Goal: Information Seeking & Learning: Check status

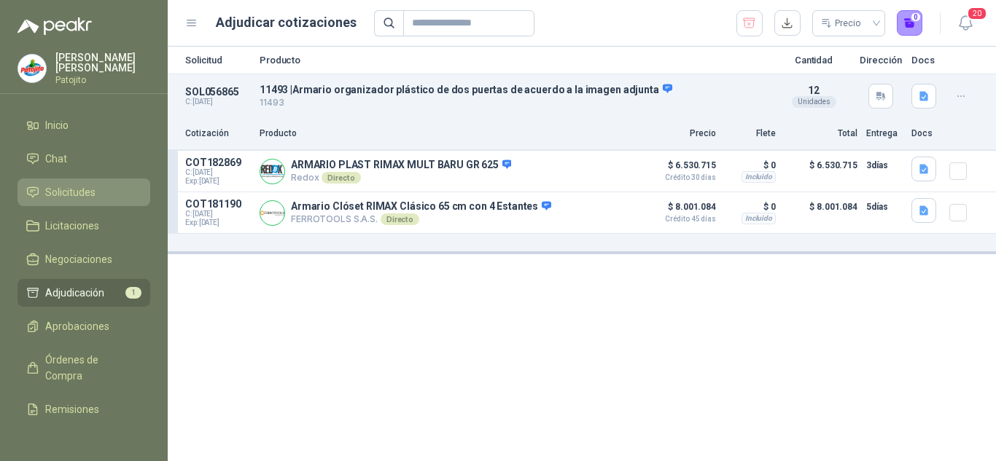
click at [72, 180] on link "Solicitudes" at bounding box center [83, 193] width 133 height 28
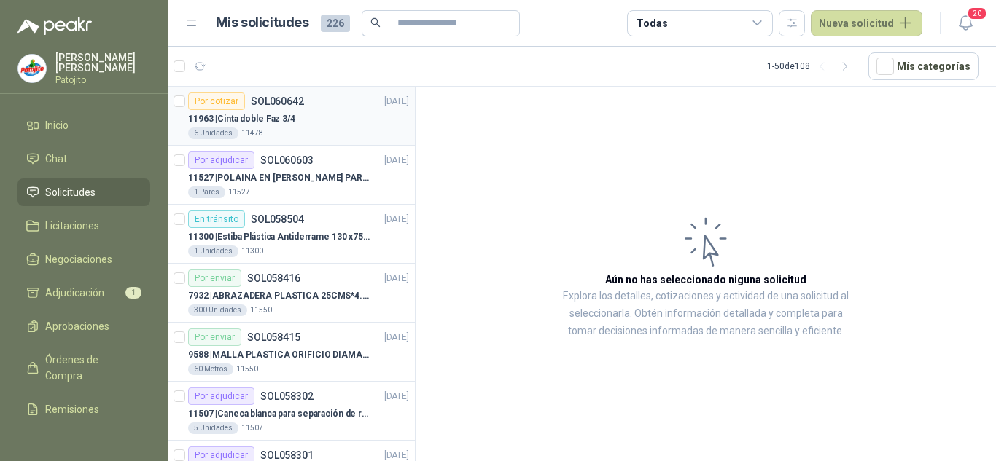
click at [310, 126] on div "11963 | Cinta doble Faz 3/4" at bounding box center [298, 118] width 221 height 17
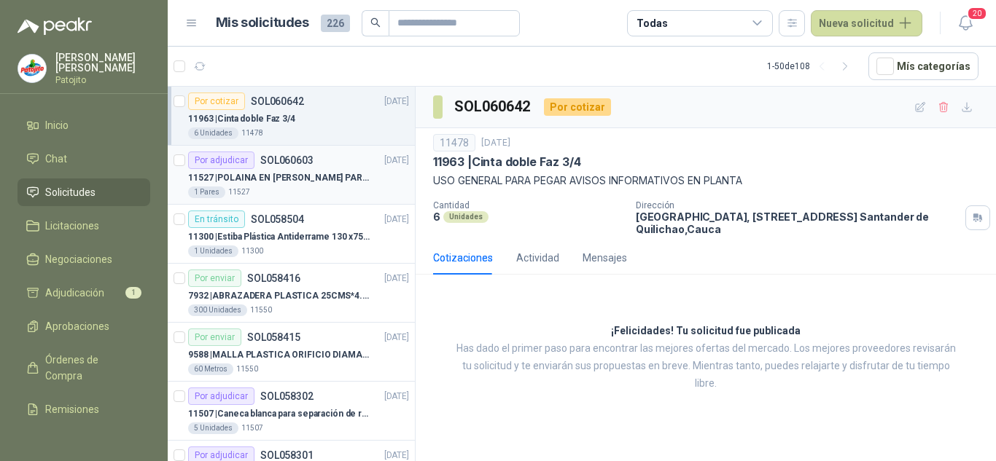
click at [319, 159] on div "Por adjudicar SOL060603 [DATE]" at bounding box center [298, 160] width 221 height 17
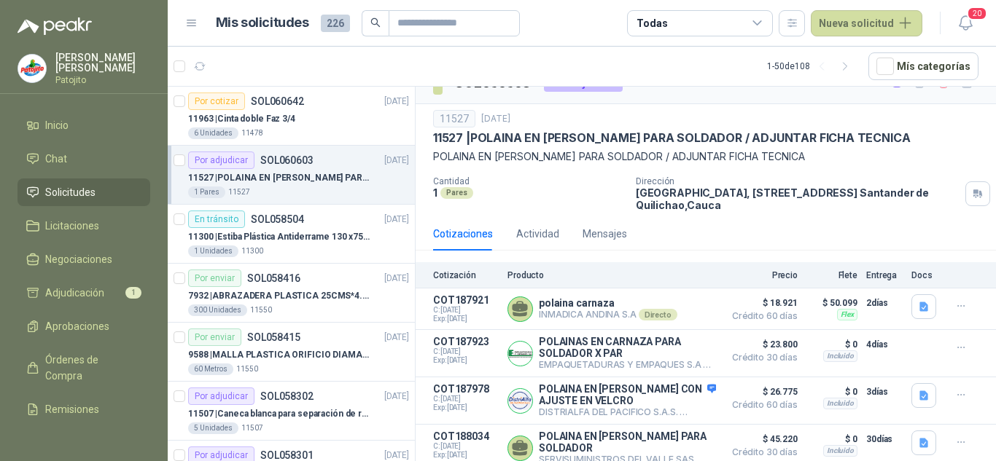
scroll to position [35, 0]
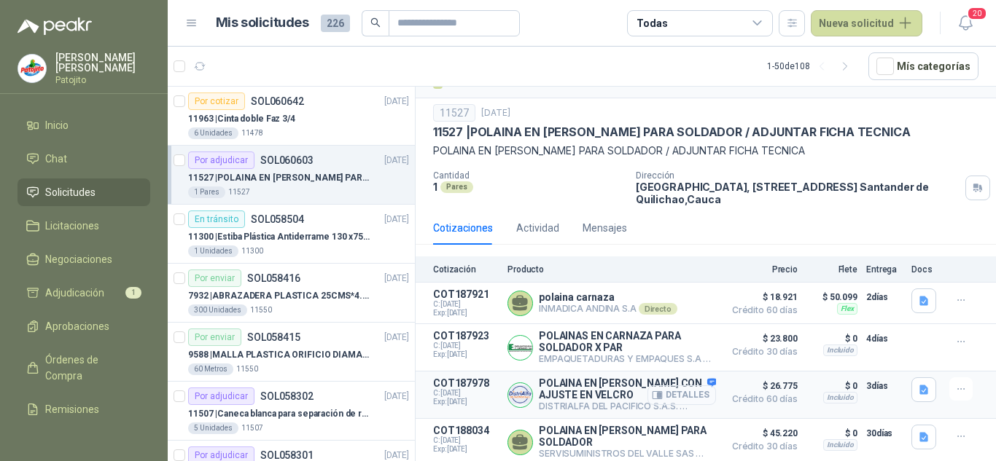
click at [680, 396] on button "Detalles" at bounding box center [681, 396] width 69 height 20
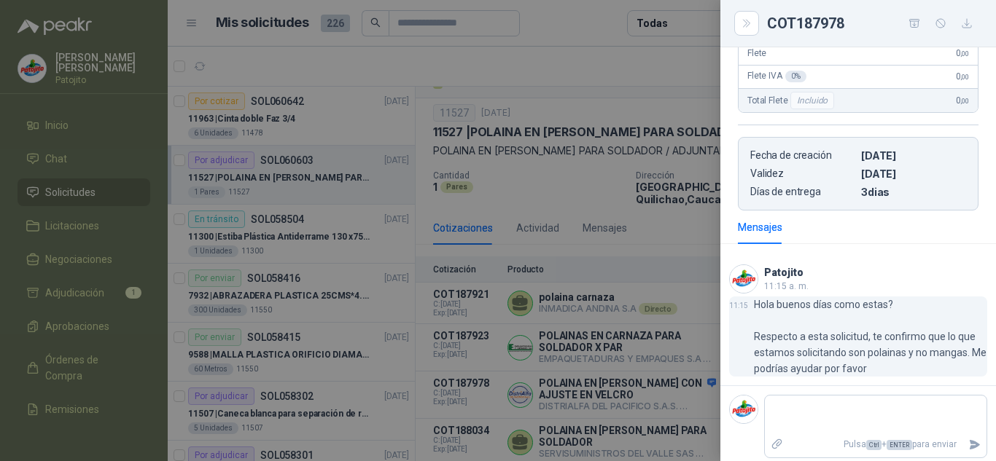
scroll to position [359, 0]
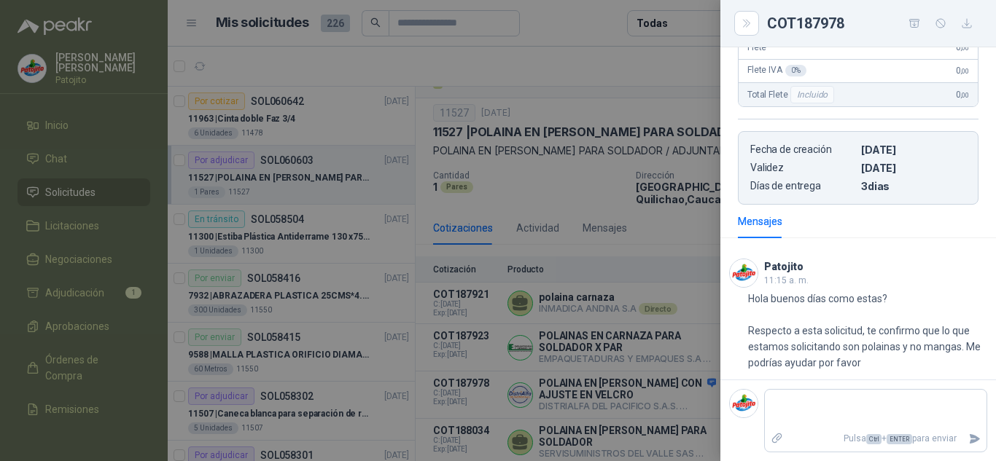
click at [675, 211] on div at bounding box center [498, 230] width 996 height 461
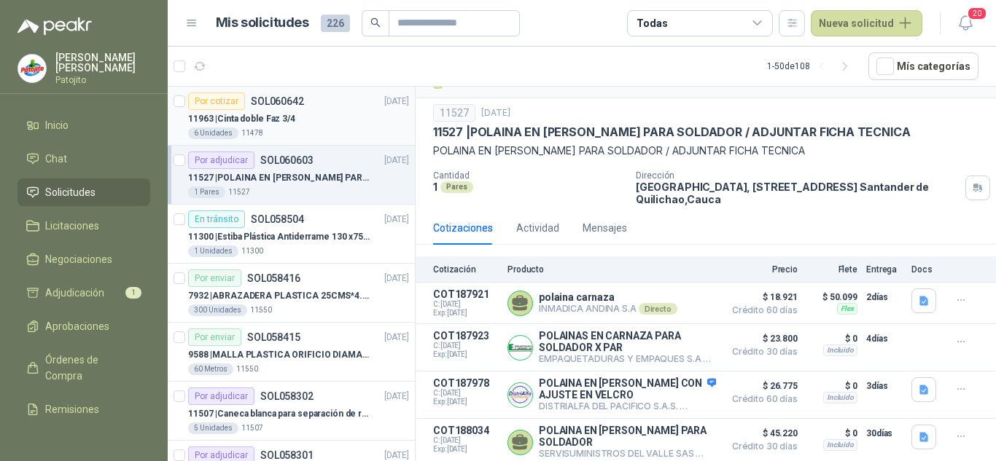
click at [270, 120] on p "11963 | Cinta doble Faz 3/4" at bounding box center [241, 119] width 107 height 14
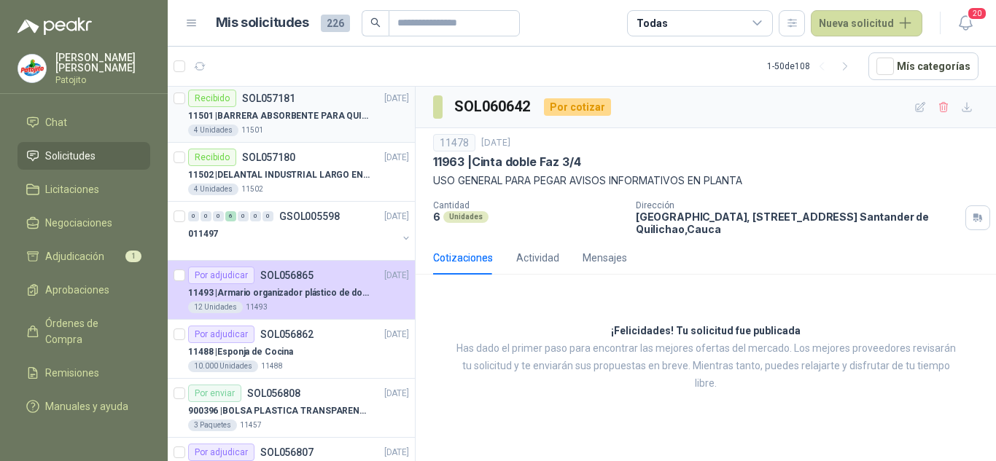
scroll to position [1094, 0]
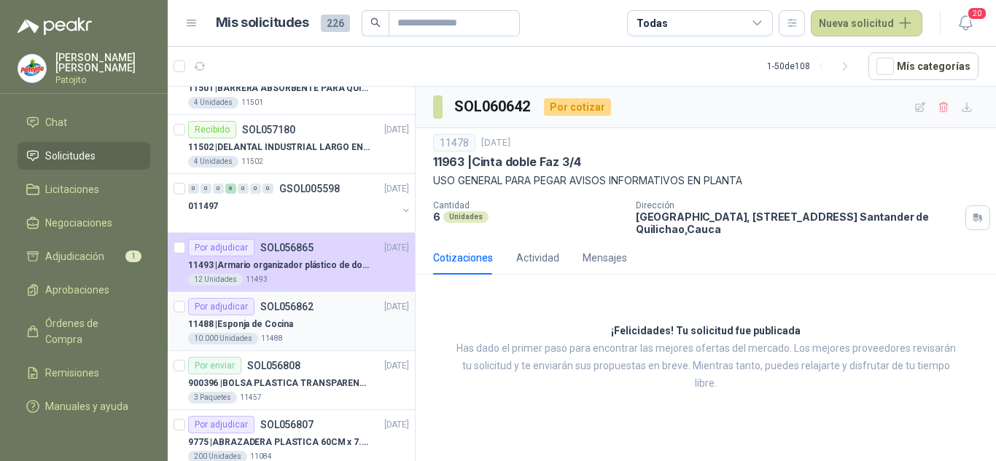
click at [323, 326] on div "11488 | Esponja de Cocina" at bounding box center [298, 324] width 221 height 17
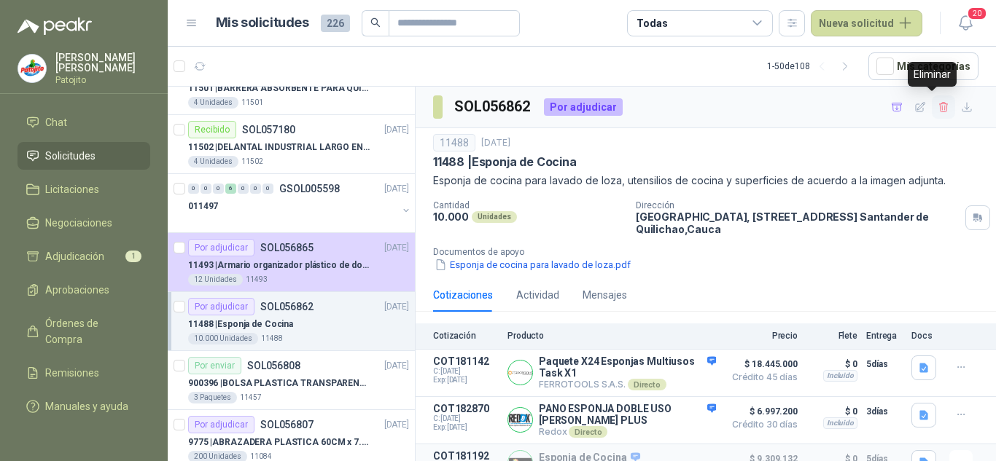
click at [938, 106] on icon "button" at bounding box center [944, 107] width 12 height 12
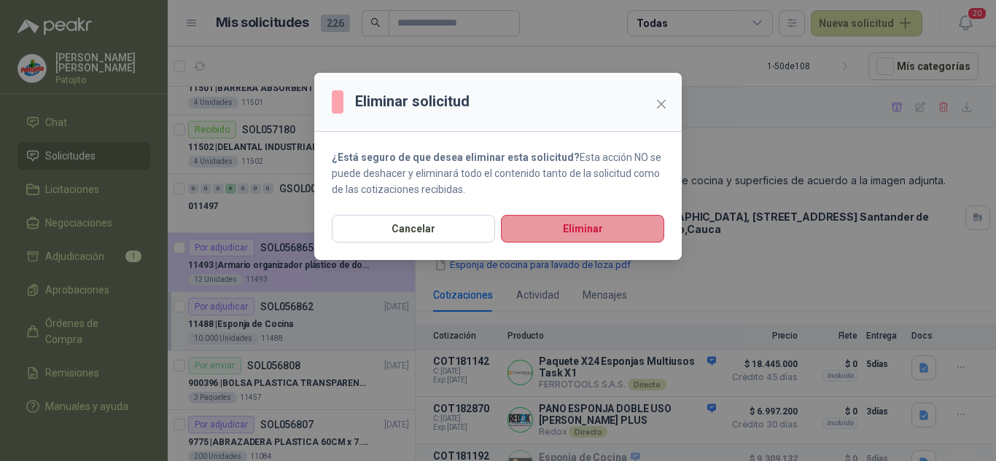
click at [584, 233] on button "Eliminar" at bounding box center [582, 229] width 163 height 28
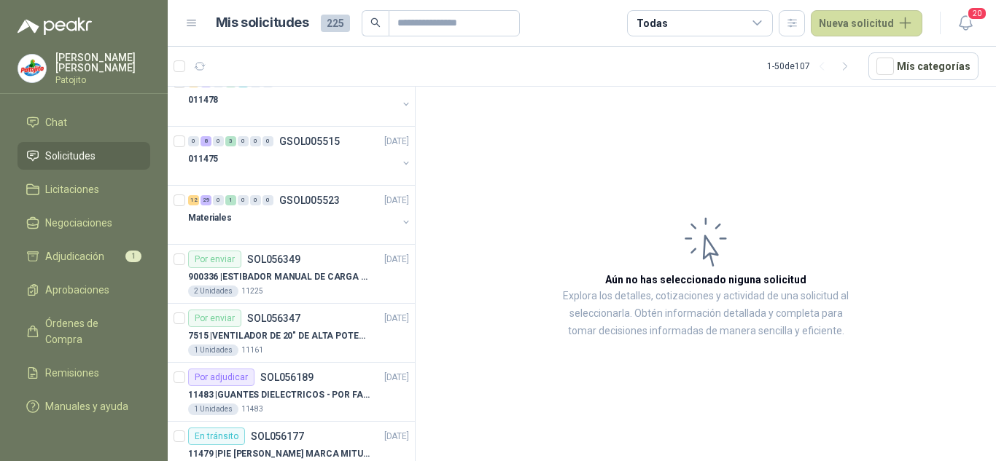
scroll to position [2114, 0]
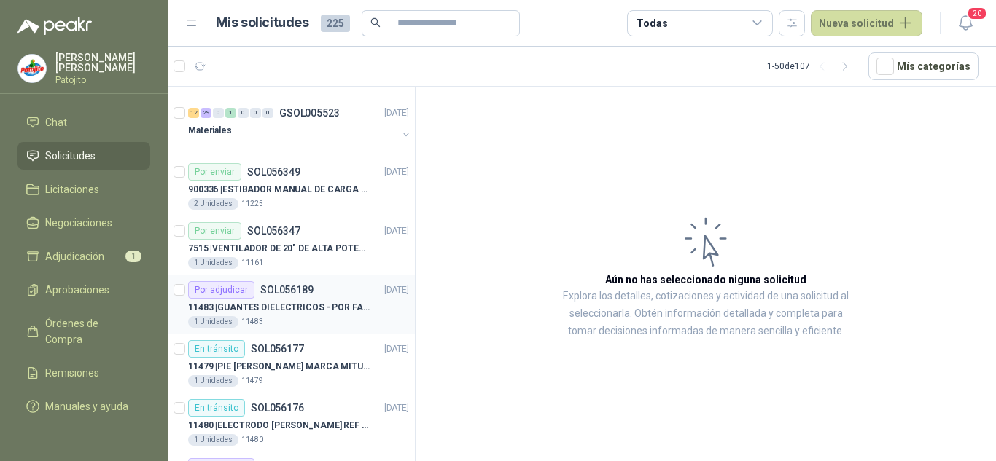
click at [338, 295] on div "Por adjudicar SOL056189 [DATE]" at bounding box center [298, 289] width 221 height 17
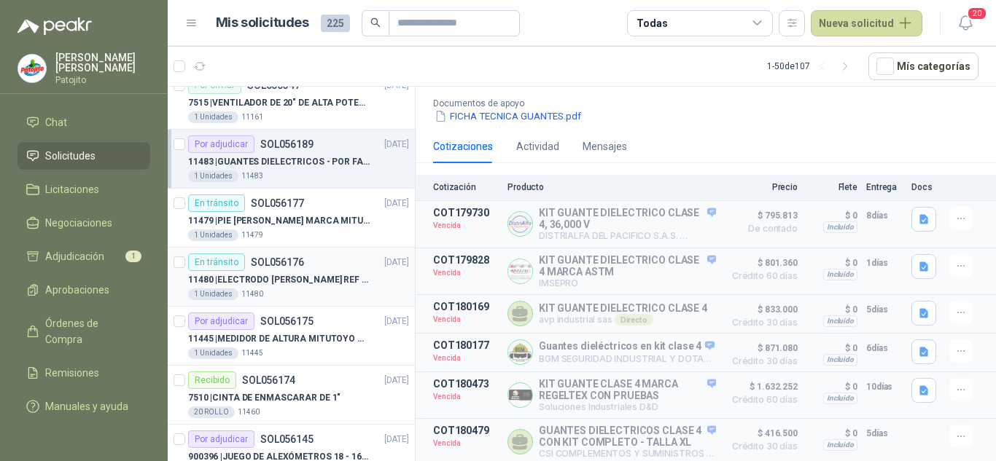
scroll to position [2333, 0]
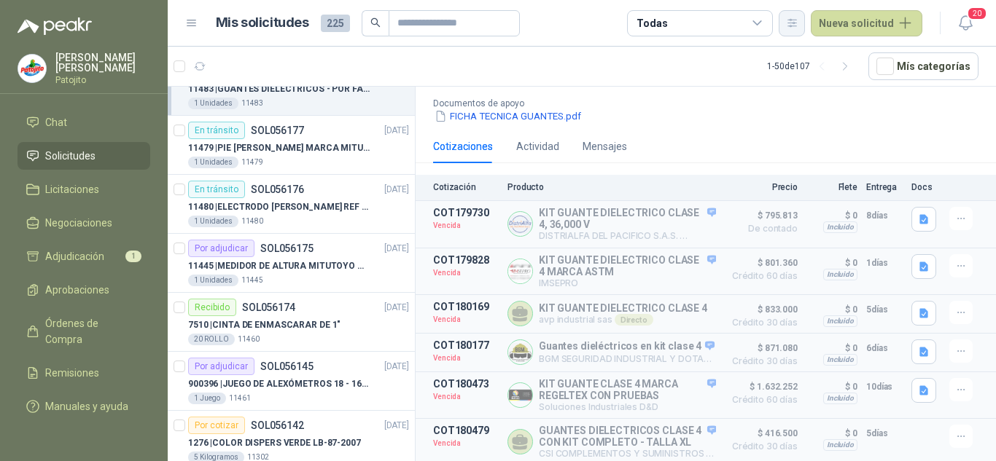
click at [798, 20] on icon "button" at bounding box center [792, 23] width 12 height 12
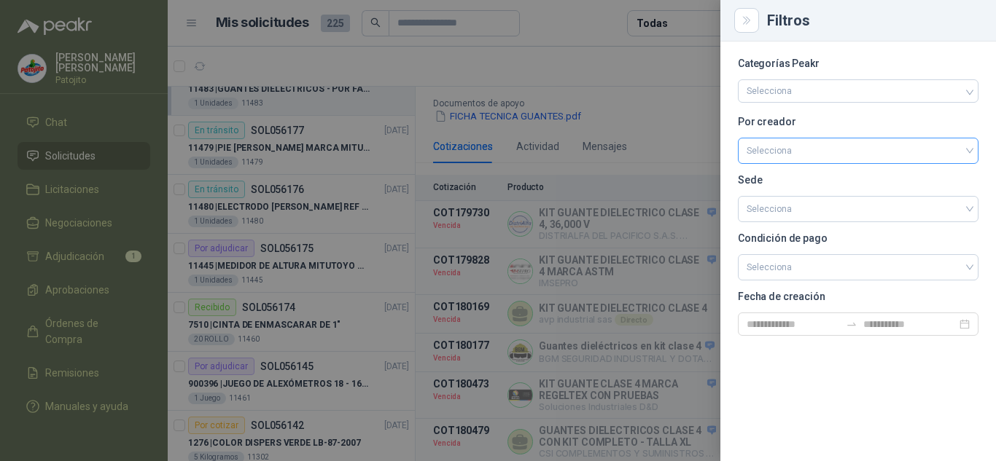
click at [774, 145] on input "search" at bounding box center [858, 150] width 223 height 22
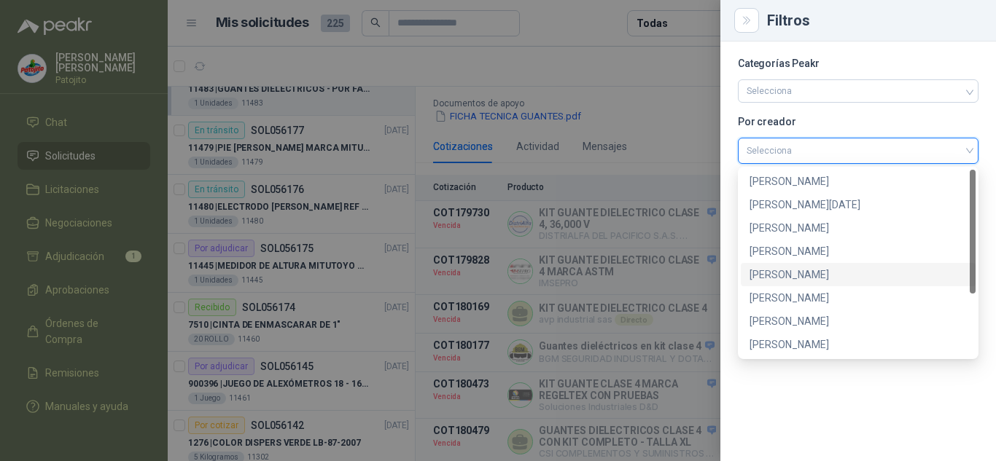
click at [776, 268] on div "[PERSON_NAME]" at bounding box center [857, 275] width 217 height 16
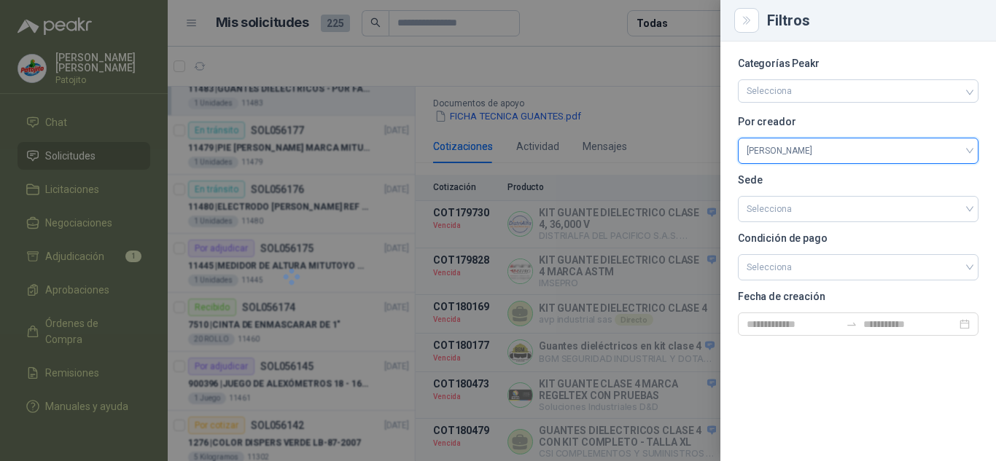
scroll to position [1412, 0]
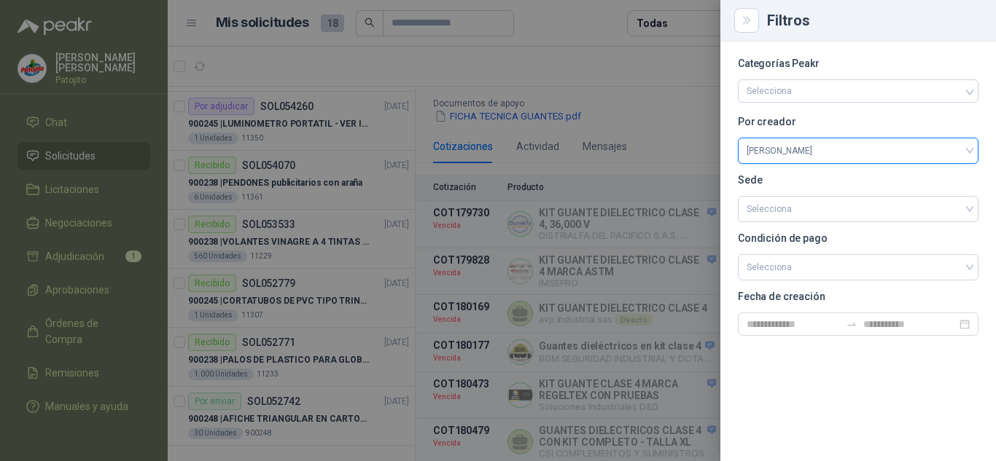
click at [568, 61] on div at bounding box center [498, 230] width 996 height 461
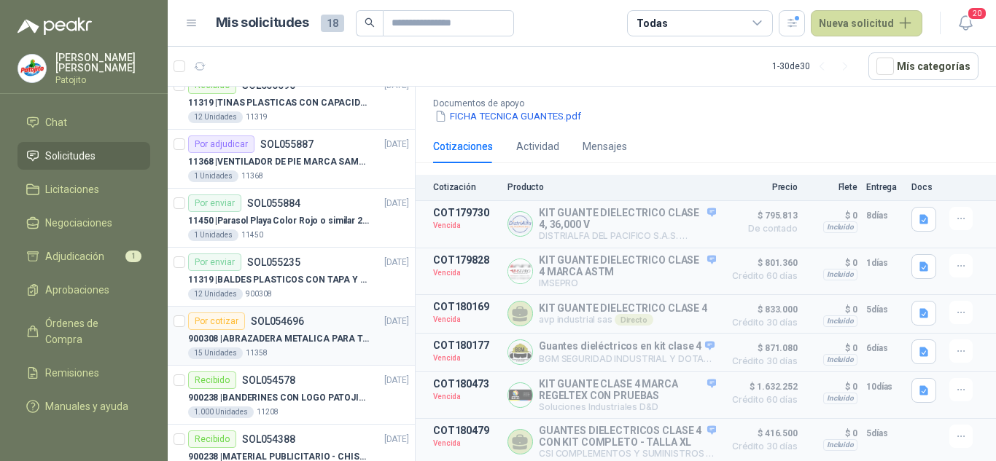
scroll to position [829, 0]
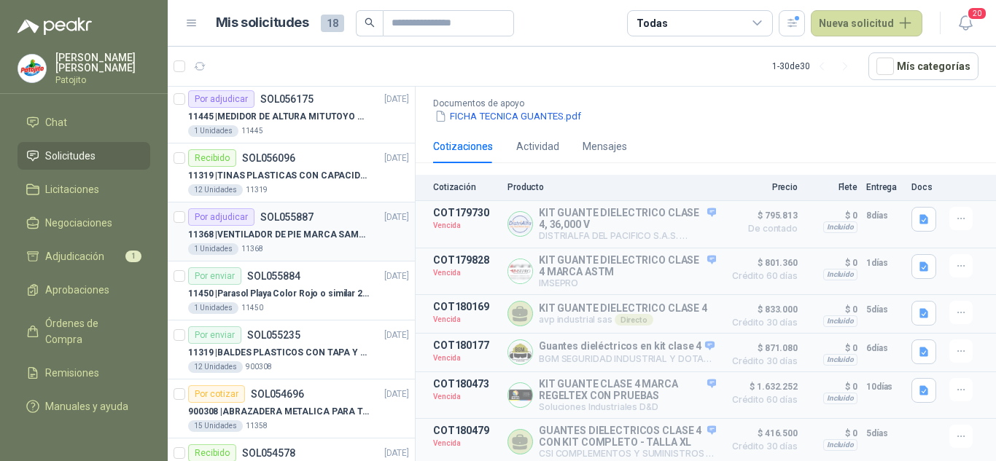
click at [311, 228] on p "11368 | VENTILADOR DE PIE MARCA SAMURAI" at bounding box center [279, 235] width 182 height 14
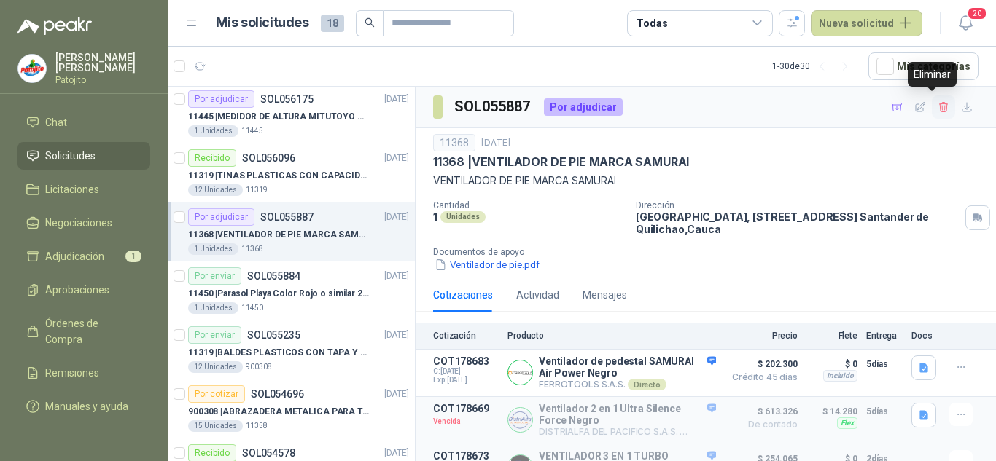
click at [936, 100] on button "button" at bounding box center [943, 107] width 23 height 23
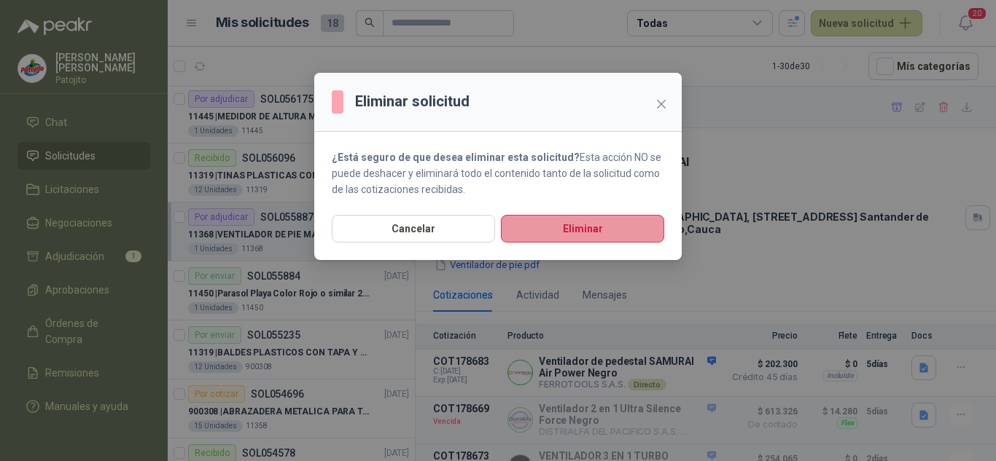
click at [627, 233] on button "Eliminar" at bounding box center [582, 229] width 163 height 28
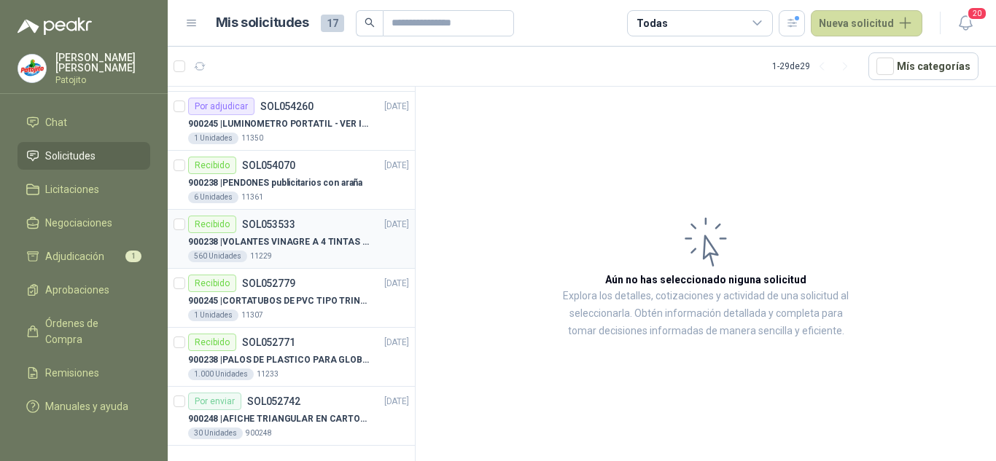
scroll to position [1280, 0]
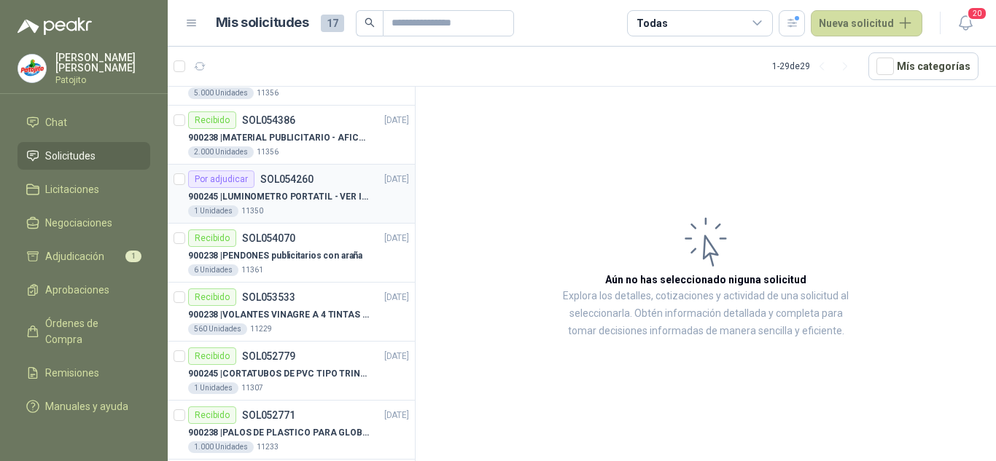
click at [349, 200] on p "900245 | LUMINOMETRO PORTATIL - VER IMAGEN ADJUNTA" at bounding box center [279, 197] width 182 height 14
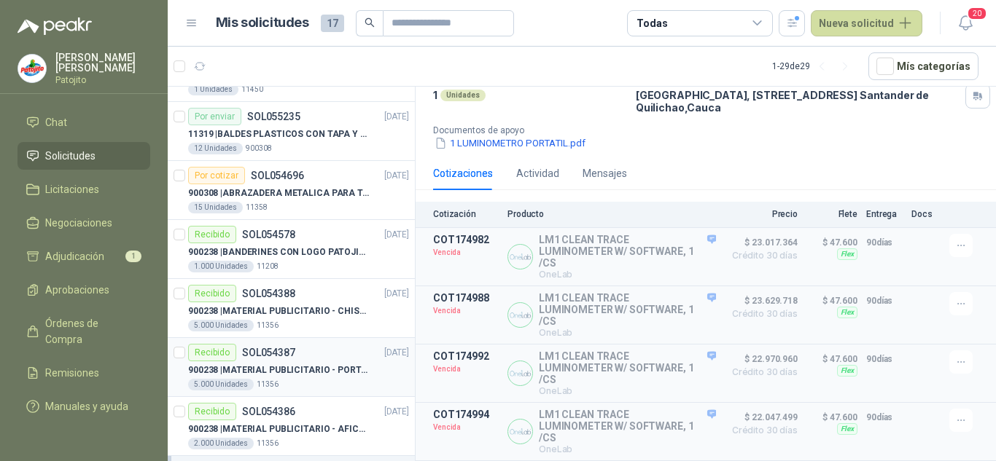
scroll to position [916, 0]
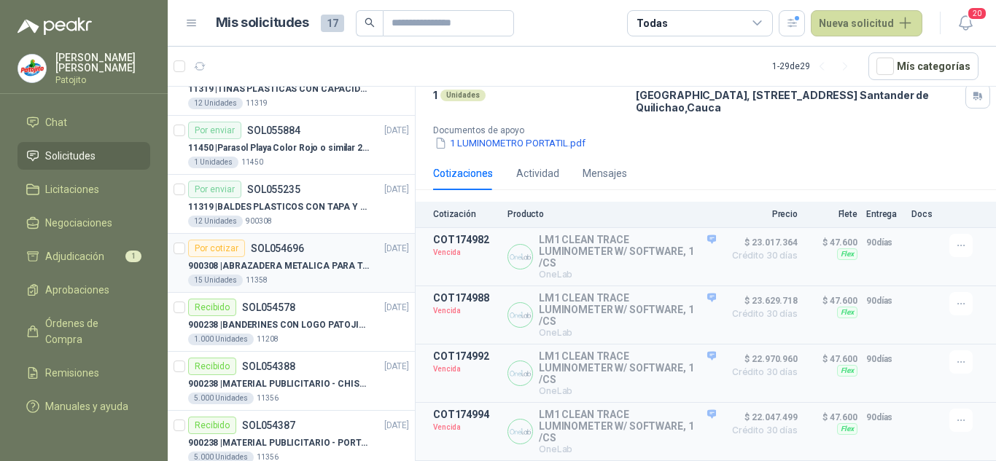
click at [318, 258] on div "900308 | ABRAZADERA METALICA PARA TAPA [PERSON_NAME] DE PLASTICO DE 50 LT" at bounding box center [298, 265] width 221 height 17
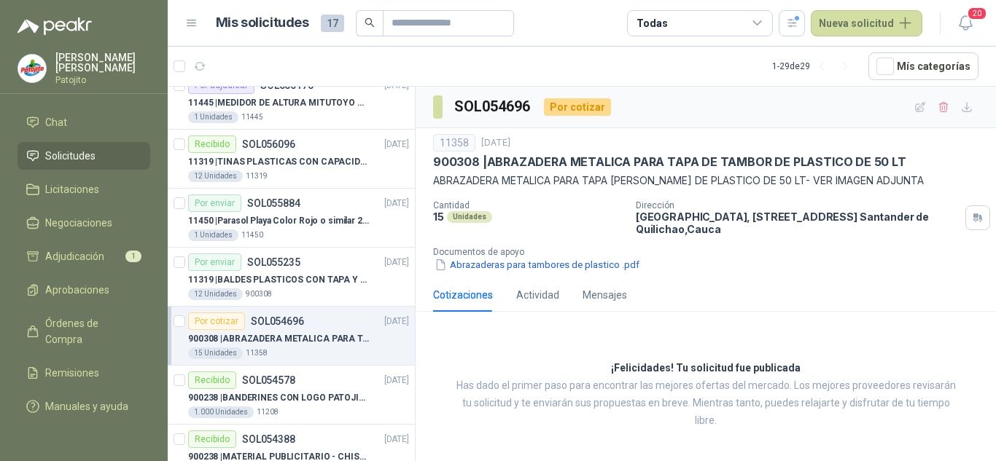
scroll to position [770, 0]
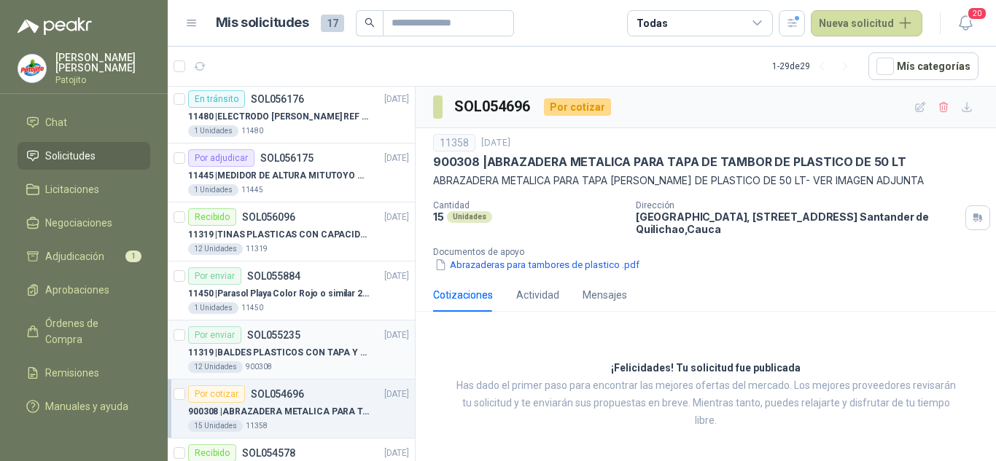
click at [335, 345] on div "11319 | BALDES PLASTICOS CON TAPA Y ASA" at bounding box center [298, 352] width 221 height 17
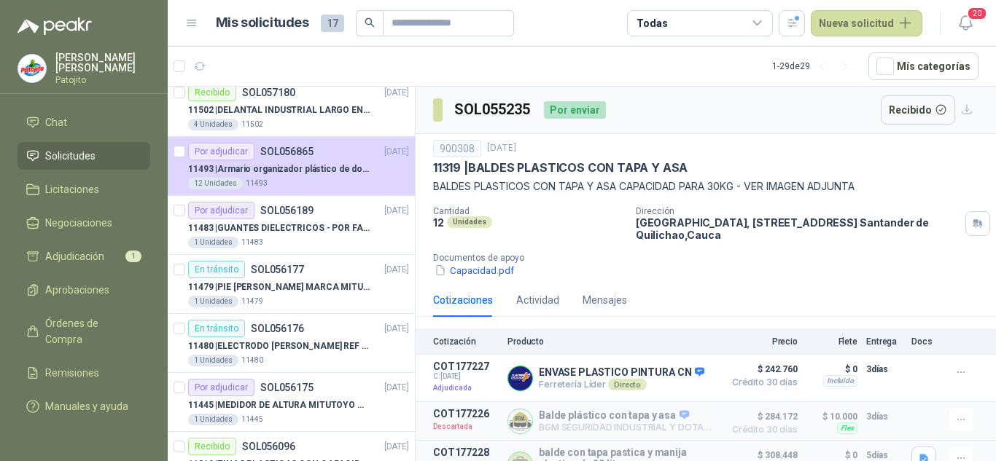
scroll to position [332, 0]
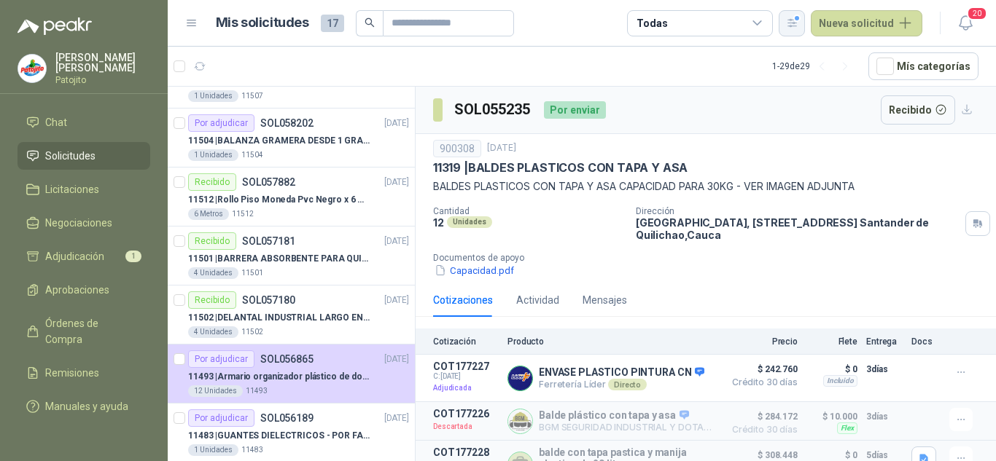
click at [796, 13] on button "button" at bounding box center [792, 23] width 26 height 26
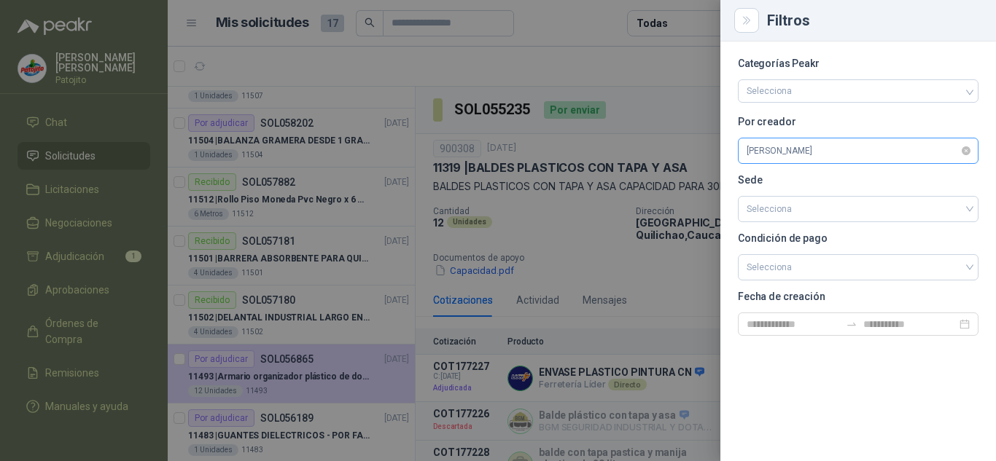
click at [795, 157] on span "[PERSON_NAME]" at bounding box center [858, 151] width 223 height 22
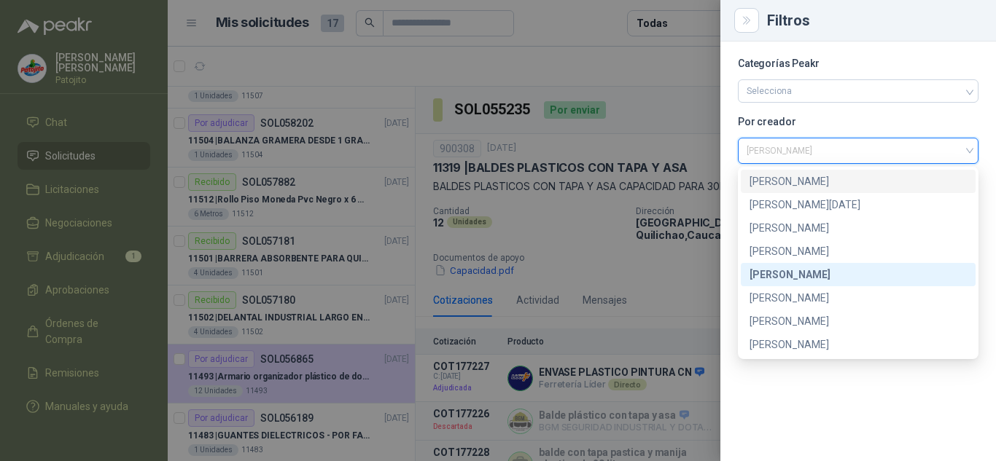
click at [808, 182] on div "[PERSON_NAME]" at bounding box center [857, 182] width 217 height 16
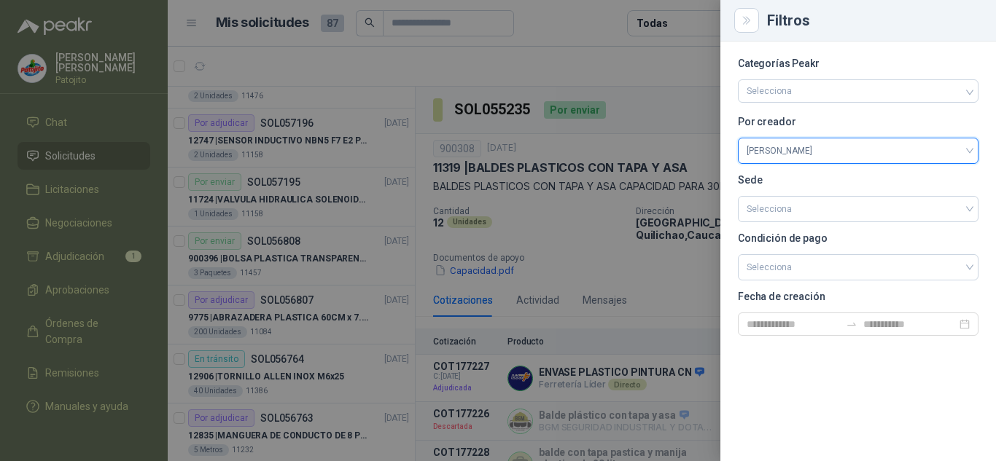
click at [393, 84] on div at bounding box center [498, 230] width 996 height 461
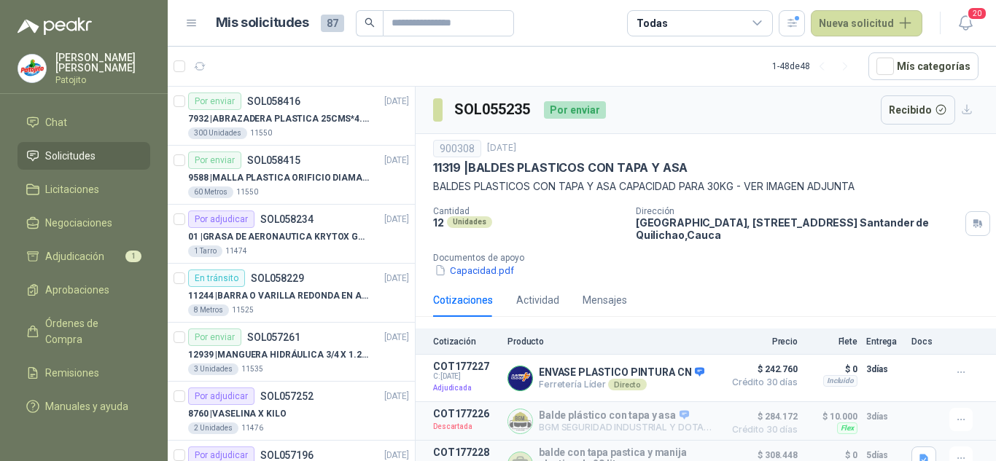
scroll to position [0, 0]
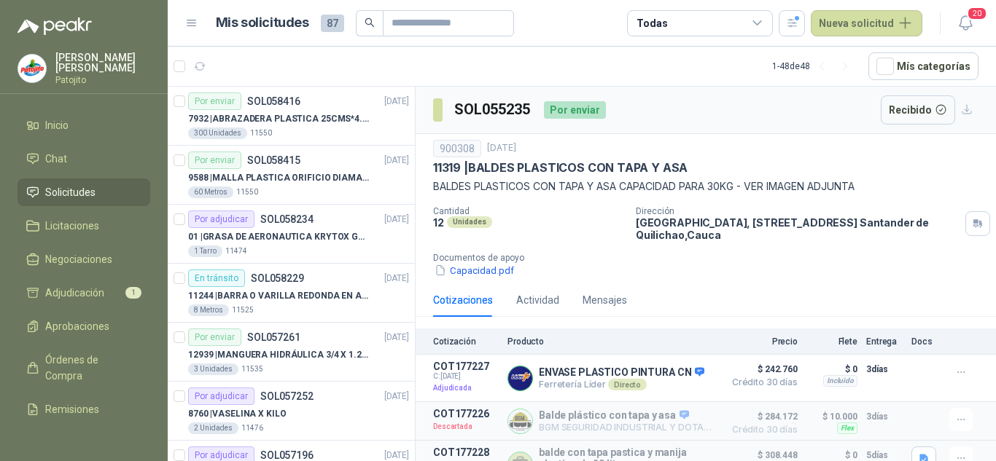
click at [82, 181] on link "Solicitudes" at bounding box center [83, 193] width 133 height 28
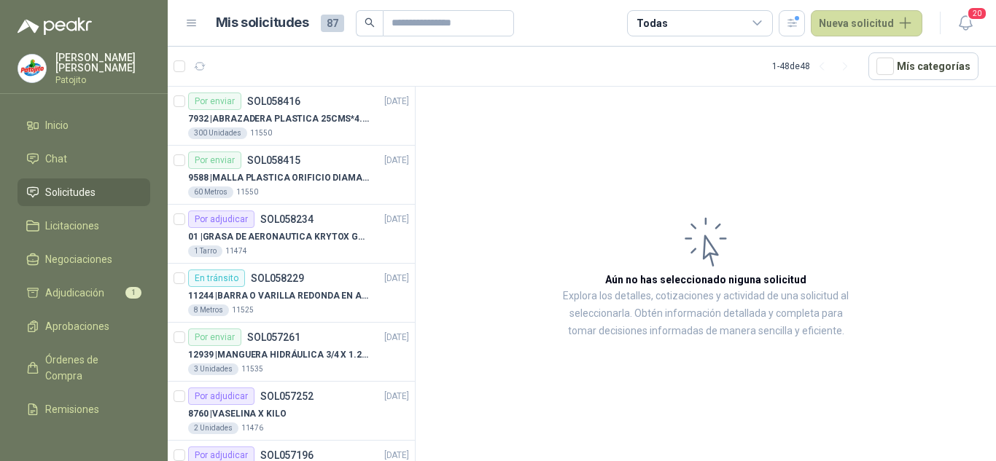
click at [729, 21] on div "Todas" at bounding box center [700, 23] width 146 height 26
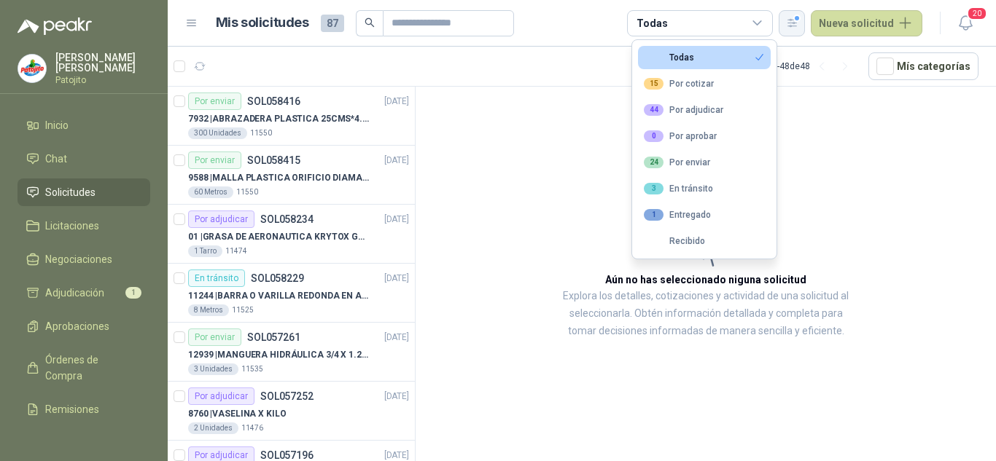
click at [797, 26] on icon "button" at bounding box center [792, 23] width 12 height 12
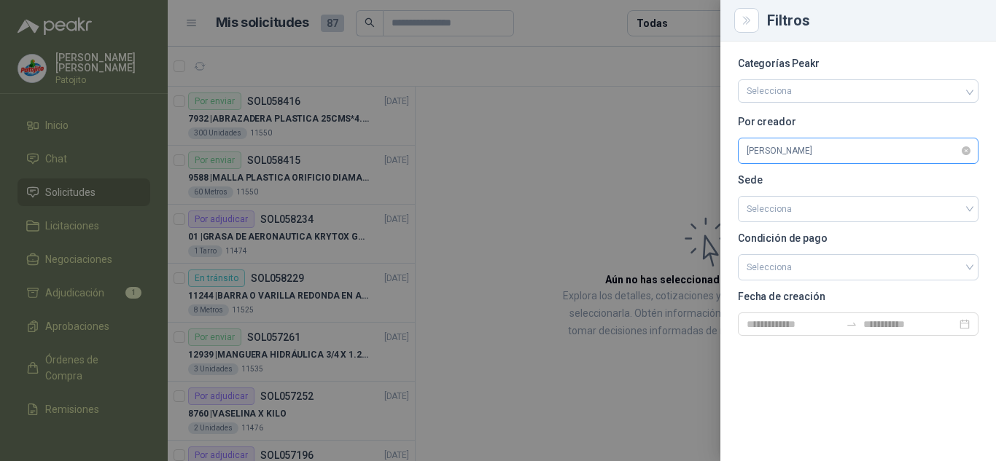
click at [773, 153] on span "[PERSON_NAME]" at bounding box center [858, 151] width 223 height 22
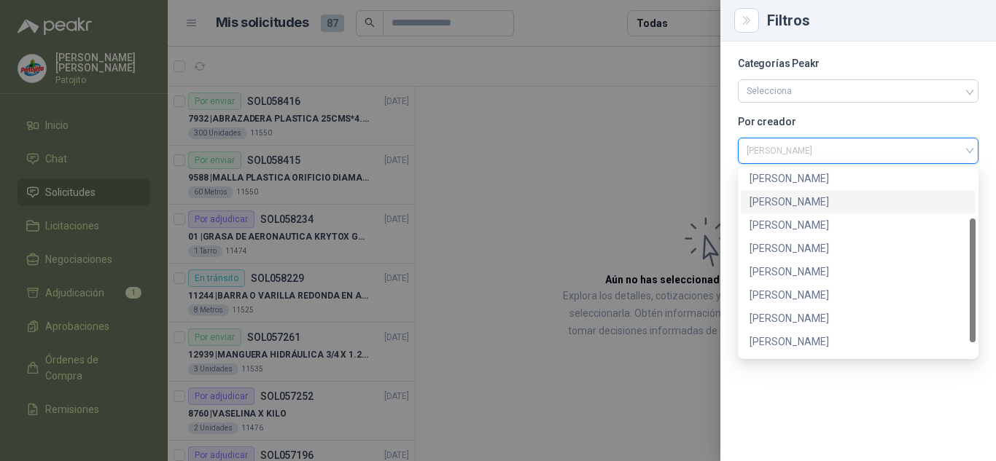
scroll to position [93, 0]
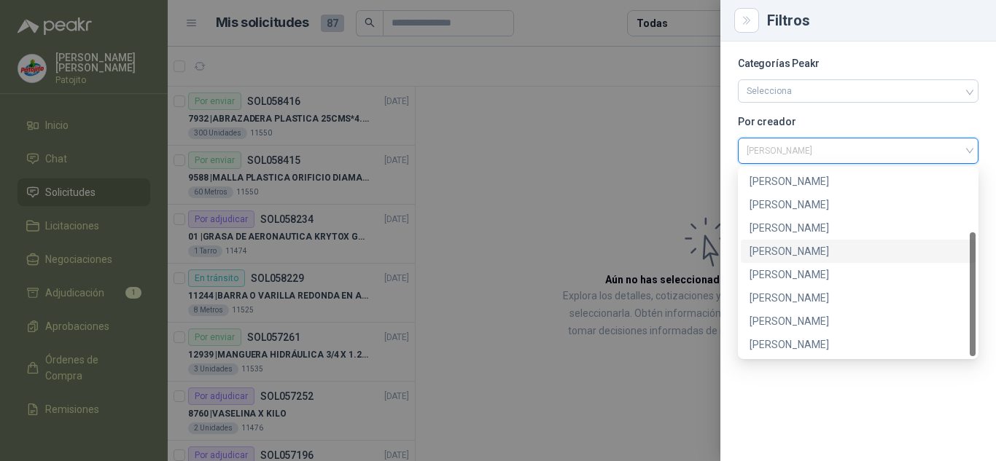
click at [780, 247] on div "[PERSON_NAME]" at bounding box center [857, 251] width 217 height 16
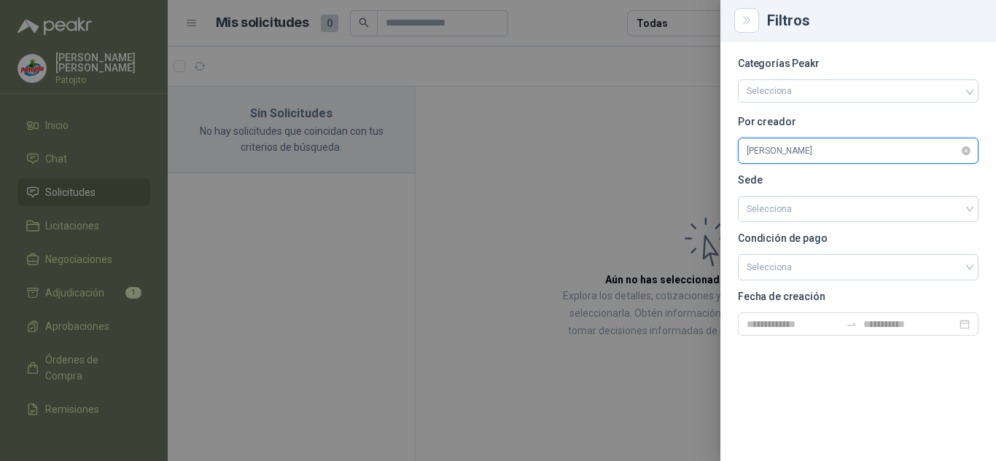
click at [793, 158] on span "[PERSON_NAME]" at bounding box center [858, 151] width 223 height 22
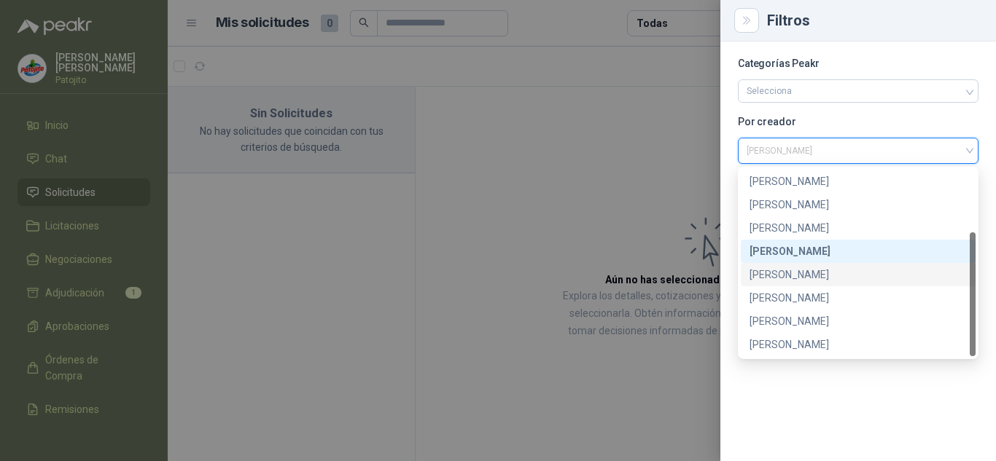
click at [784, 276] on div "[PERSON_NAME]" at bounding box center [857, 275] width 217 height 16
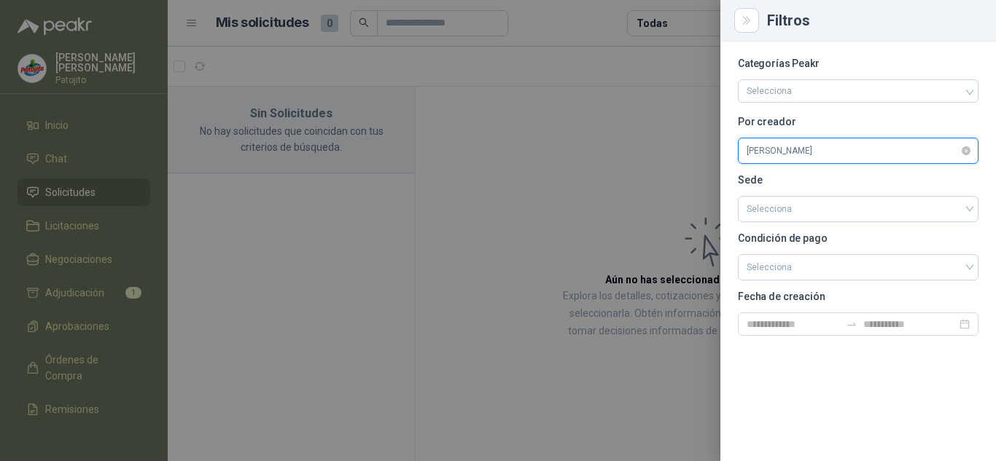
click at [800, 157] on span "[PERSON_NAME]" at bounding box center [858, 151] width 223 height 22
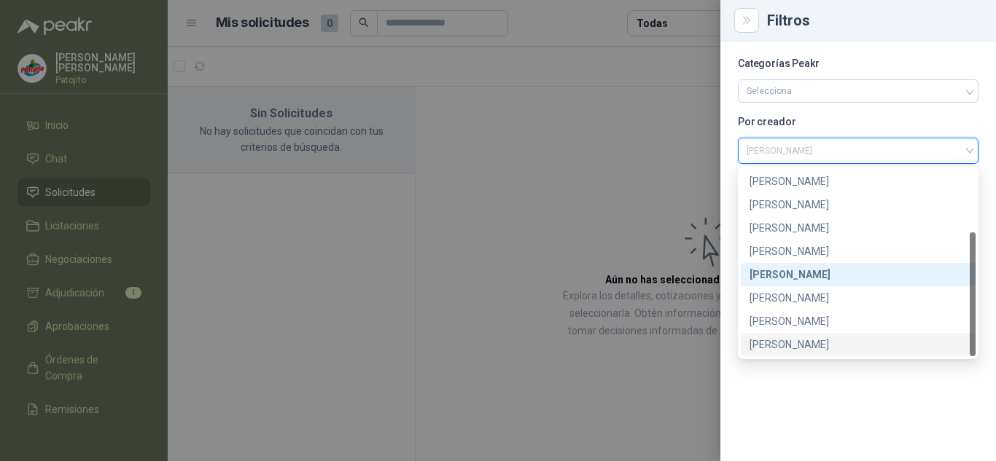
click at [790, 337] on div "[PERSON_NAME]" at bounding box center [857, 345] width 217 height 16
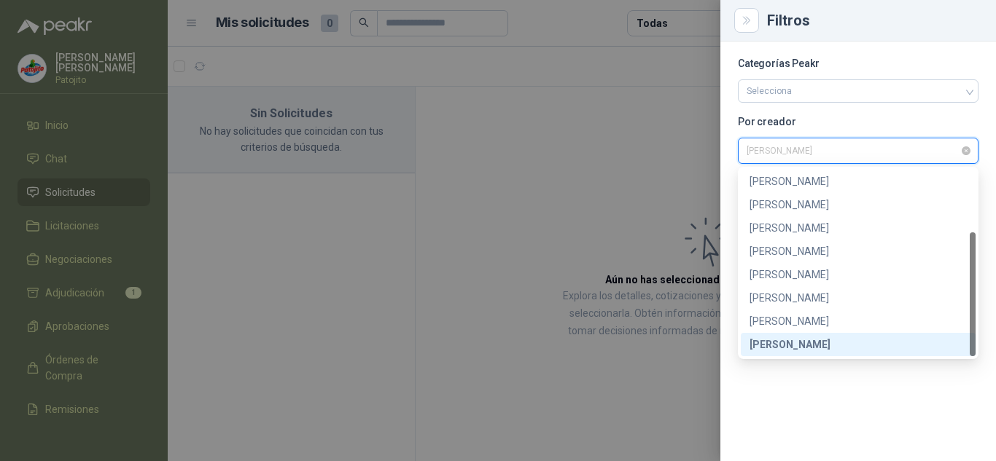
click at [827, 142] on span "[PERSON_NAME]" at bounding box center [858, 151] width 223 height 22
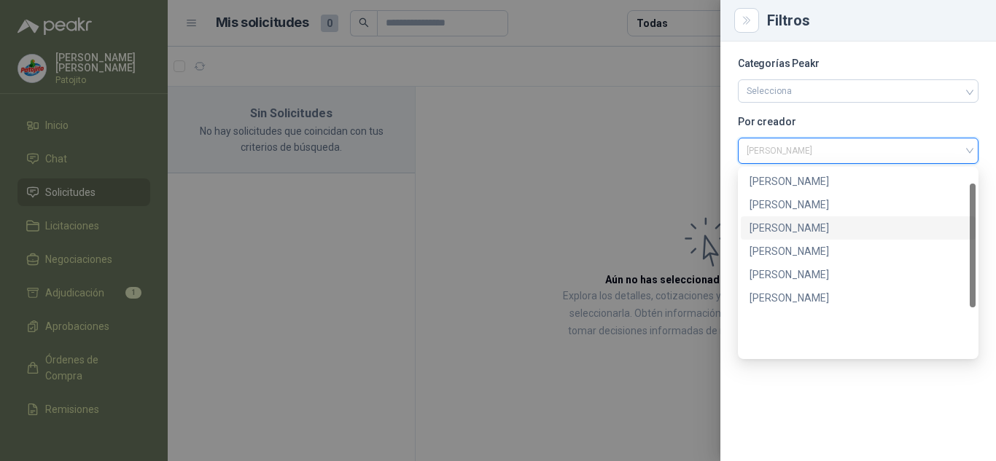
scroll to position [0, 0]
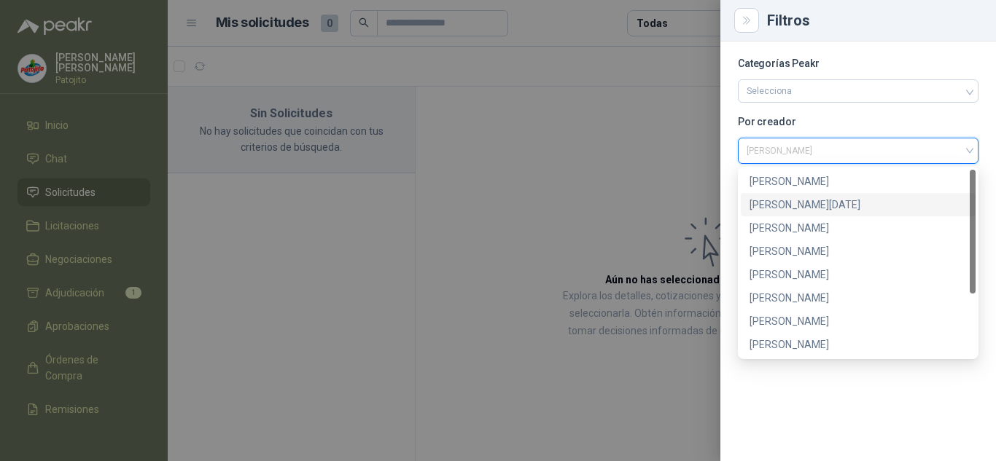
click at [814, 201] on div "[PERSON_NAME][DATE]" at bounding box center [857, 205] width 217 height 16
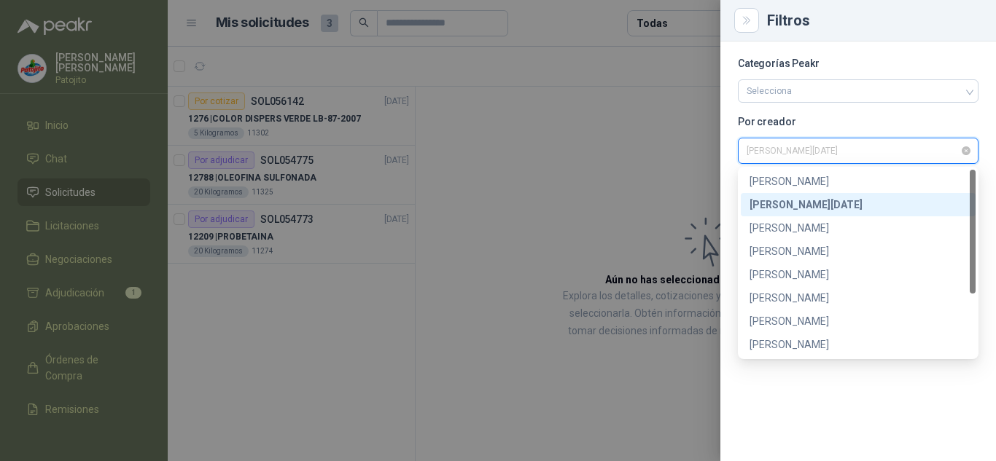
click at [807, 149] on span "[PERSON_NAME][DATE]" at bounding box center [858, 151] width 223 height 22
click at [779, 318] on div "[PERSON_NAME]" at bounding box center [857, 321] width 217 height 16
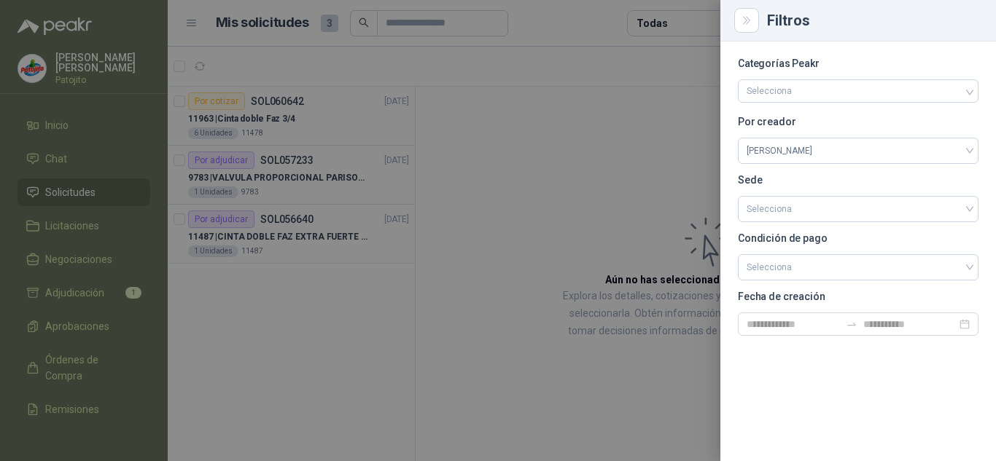
click at [613, 155] on div at bounding box center [498, 230] width 996 height 461
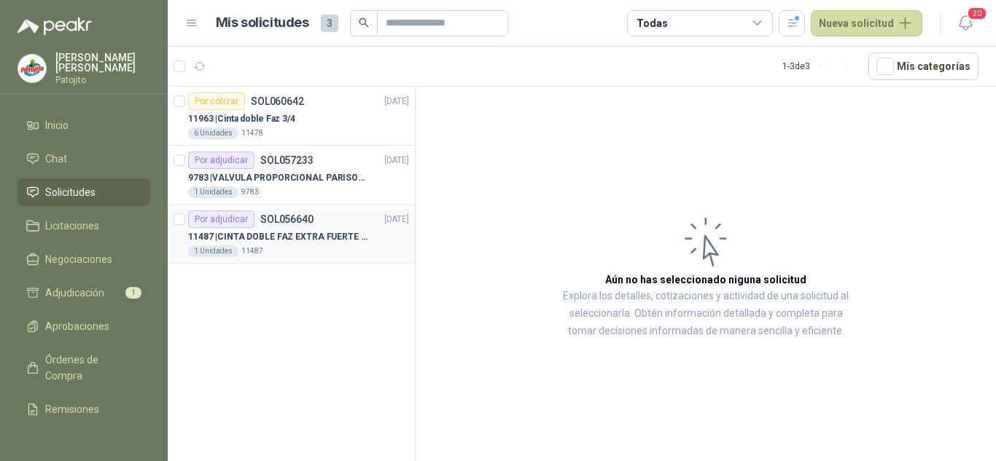
click at [315, 226] on div "Por adjudicar SOL056640 [DATE]" at bounding box center [298, 219] width 221 height 17
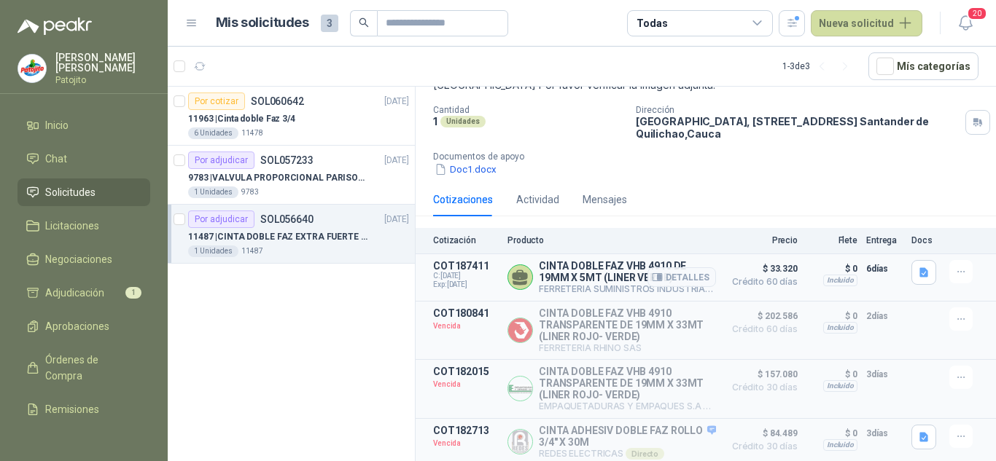
scroll to position [119, 0]
click at [59, 230] on span "Licitaciones" at bounding box center [72, 226] width 54 height 16
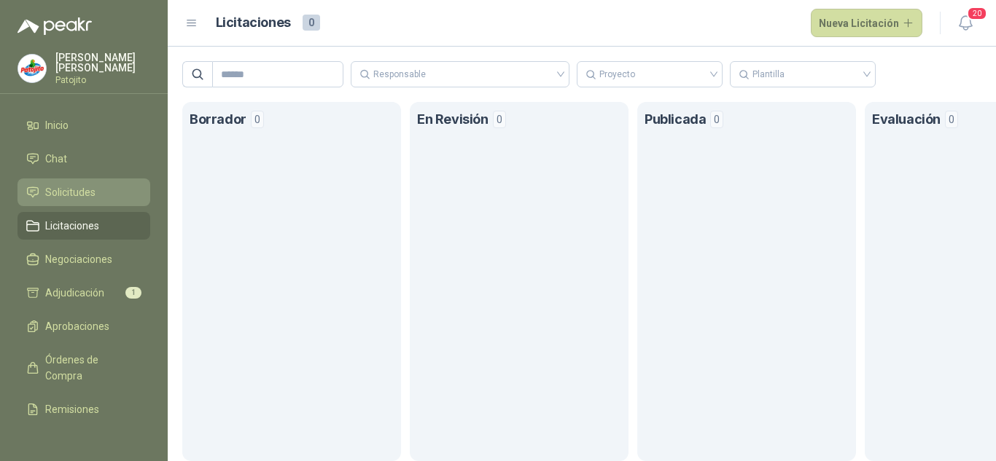
click at [57, 193] on span "Solicitudes" at bounding box center [70, 192] width 50 height 16
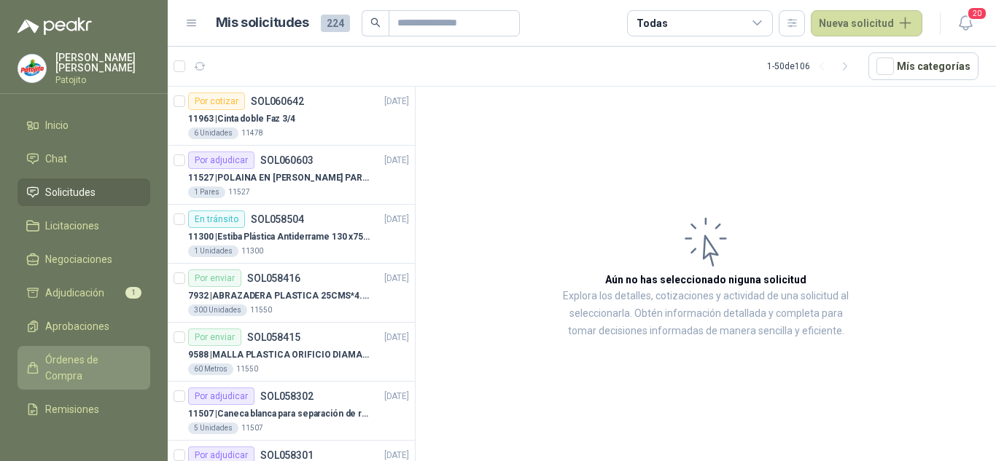
click at [78, 372] on span "Órdenes de Compra" at bounding box center [90, 368] width 91 height 32
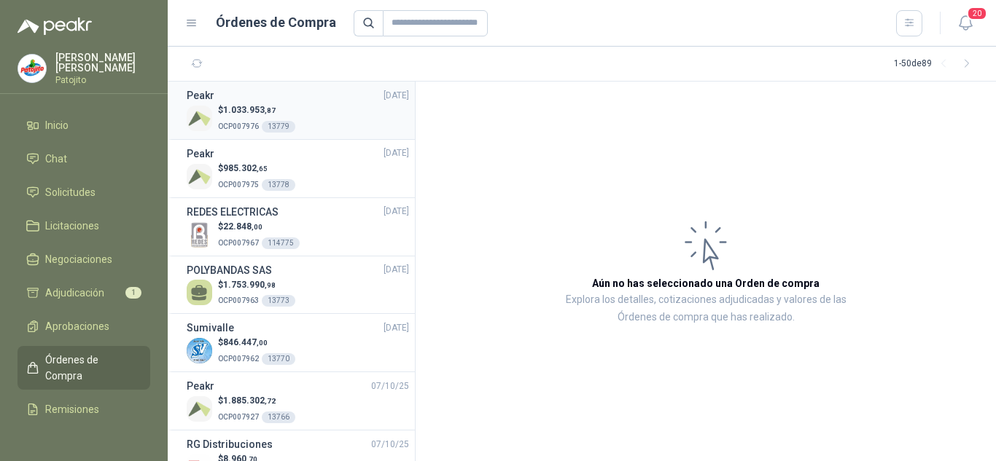
click at [266, 105] on span "1.033.953 ,87" at bounding box center [249, 110] width 52 height 10
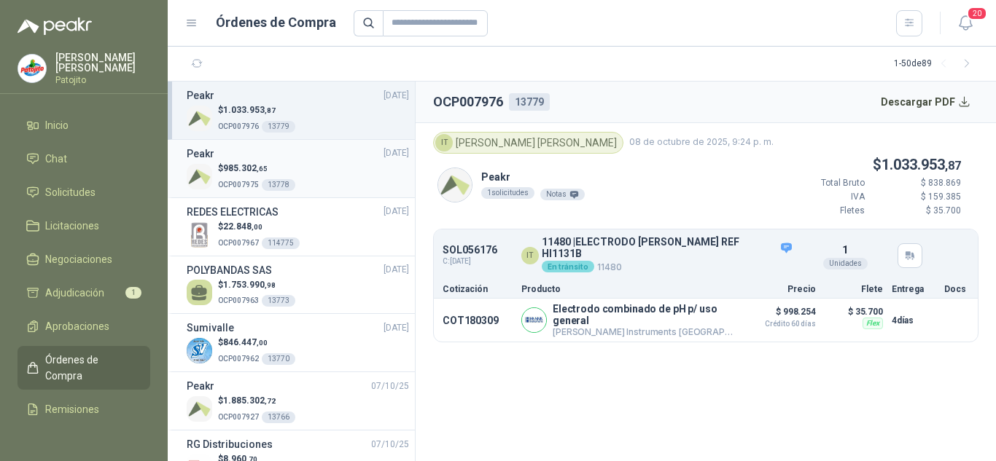
click at [269, 170] on p "$ 985.302 ,65" at bounding box center [256, 169] width 77 height 14
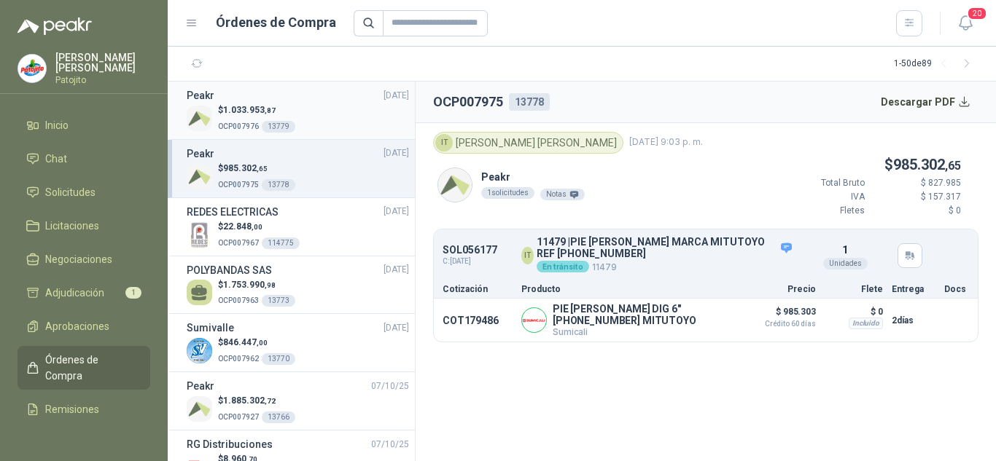
click at [301, 122] on div "$ 1.033.953 ,87 OCP007976 13779" at bounding box center [298, 119] width 222 height 30
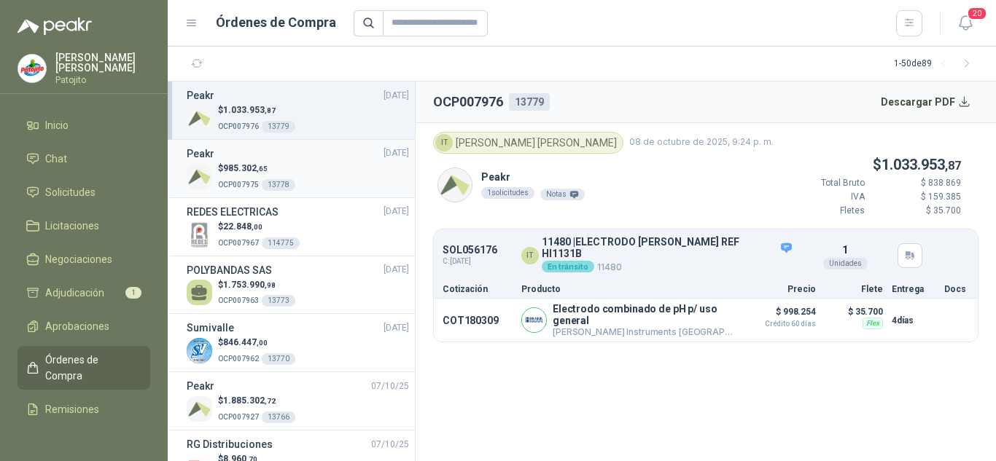
click at [303, 182] on div "$ 985.302 ,65 OCP007975 13778" at bounding box center [298, 177] width 222 height 30
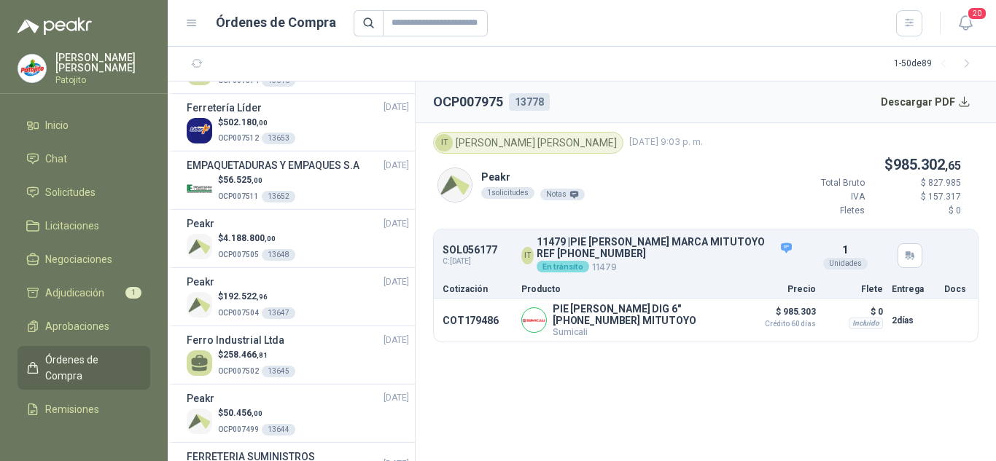
scroll to position [2662, 0]
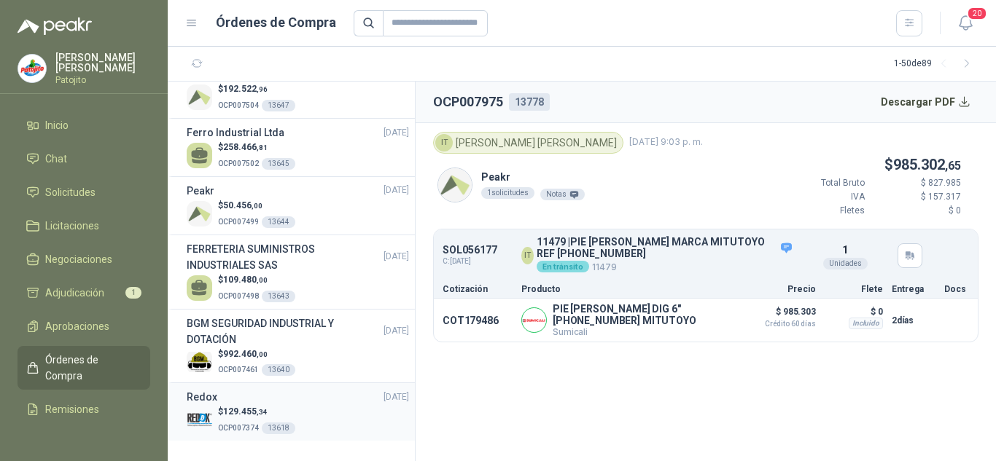
click at [324, 400] on div "Redox [DATE]" at bounding box center [298, 397] width 222 height 16
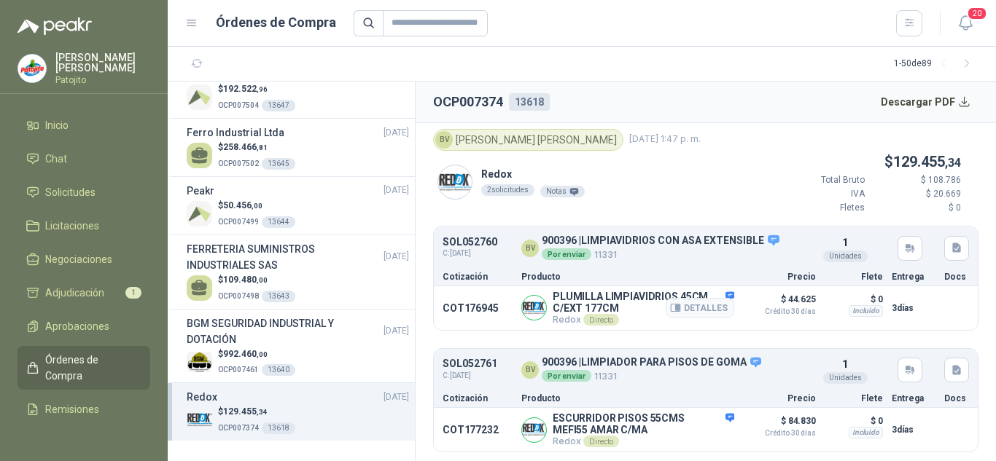
scroll to position [6, 0]
click at [327, 346] on h3 "BGM SEGURIDAD INDUSTRIAL Y DOTACIÓN" at bounding box center [285, 332] width 197 height 32
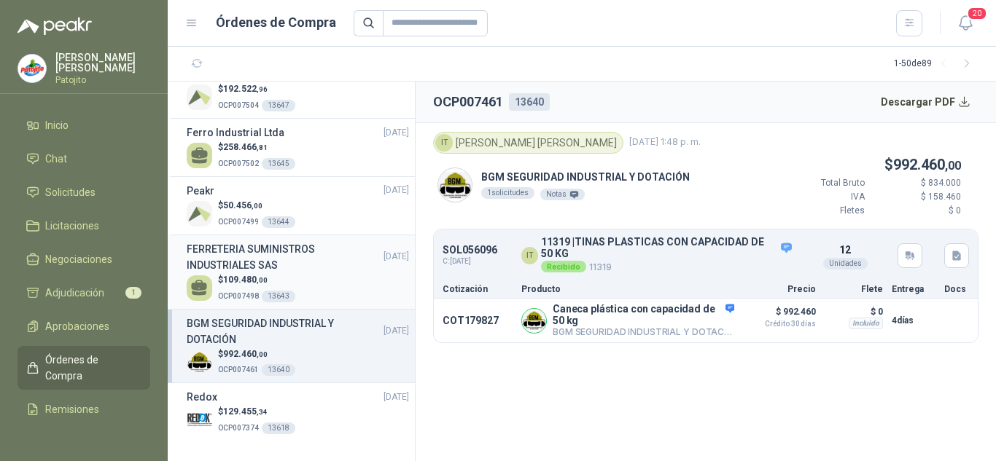
click at [308, 278] on div "$ 109.480 ,00 OCP007498 13643" at bounding box center [298, 288] width 222 height 30
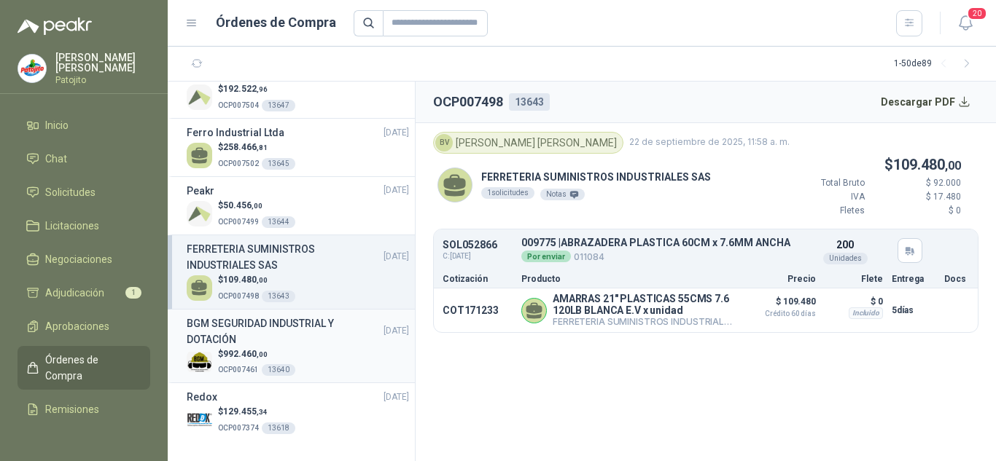
click at [316, 328] on h3 "BGM SEGURIDAD INDUSTRIAL Y DOTACIÓN" at bounding box center [285, 332] width 197 height 32
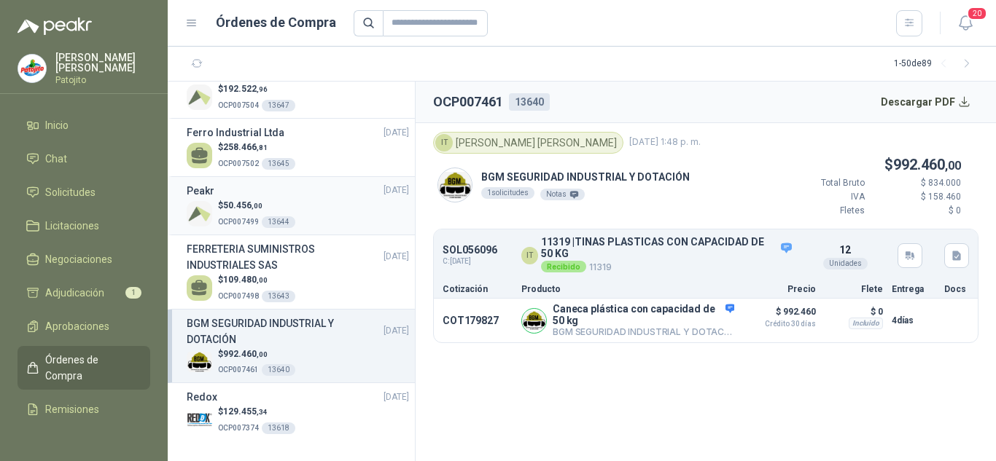
click at [308, 219] on div "$ 50.456 ,00 OCP007499 13644" at bounding box center [298, 214] width 222 height 30
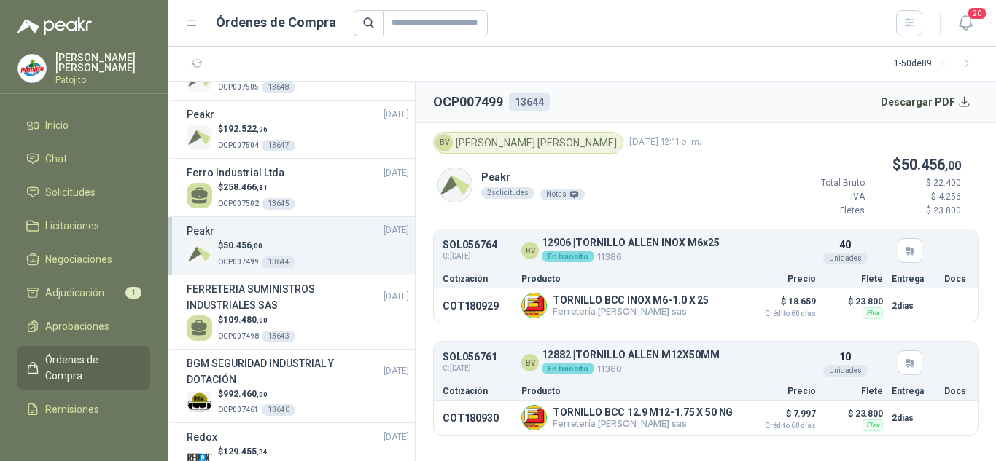
scroll to position [2590, 0]
click at [319, 211] on div "$ 258.466 ,81 OCP007502 13645" at bounding box center [298, 197] width 222 height 30
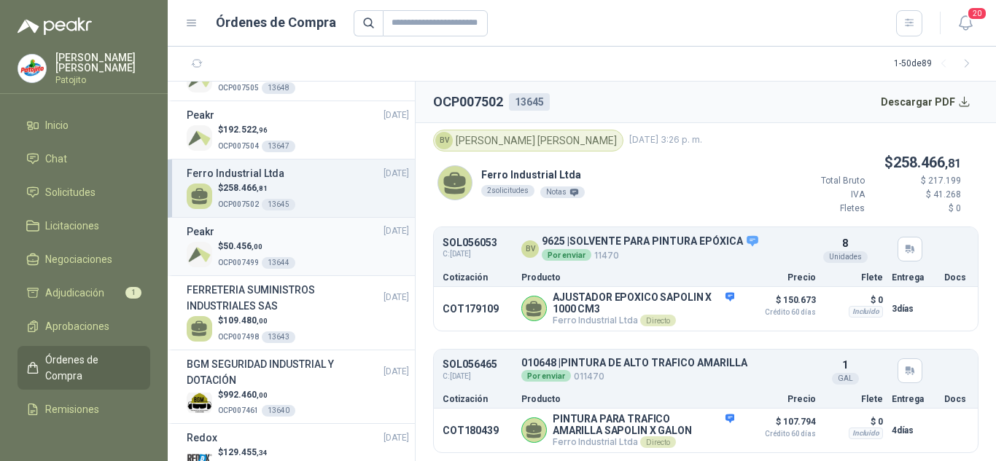
scroll to position [2517, 0]
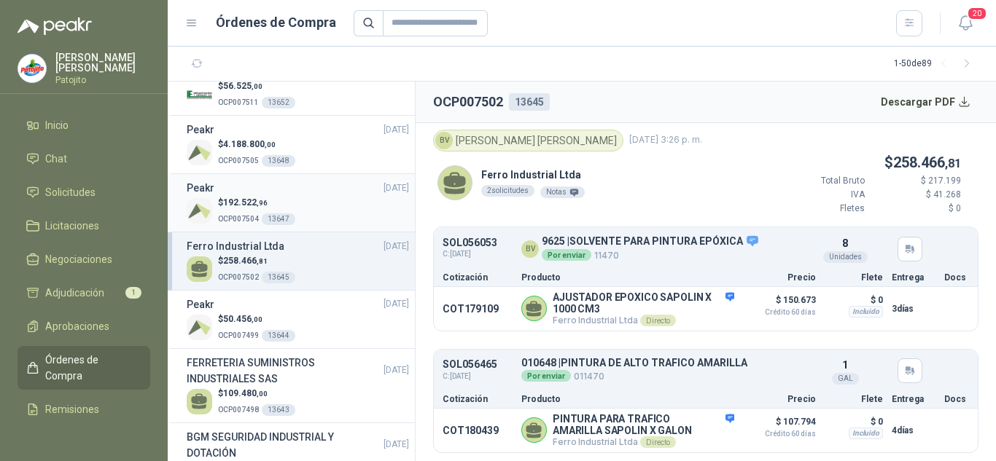
click at [287, 210] on p "$ 192.522 ,96" at bounding box center [256, 203] width 77 height 14
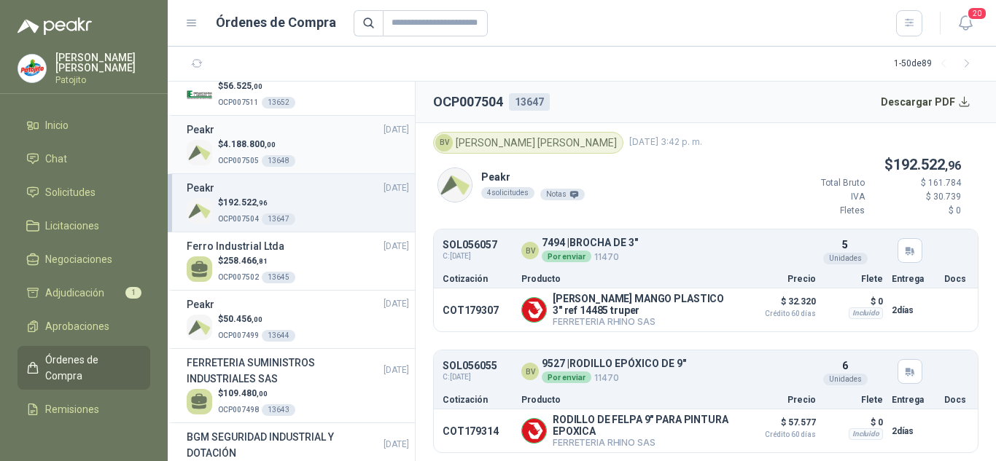
click at [322, 168] on div "$ 4.188.800 ,00 OCP007505 13648" at bounding box center [298, 153] width 222 height 30
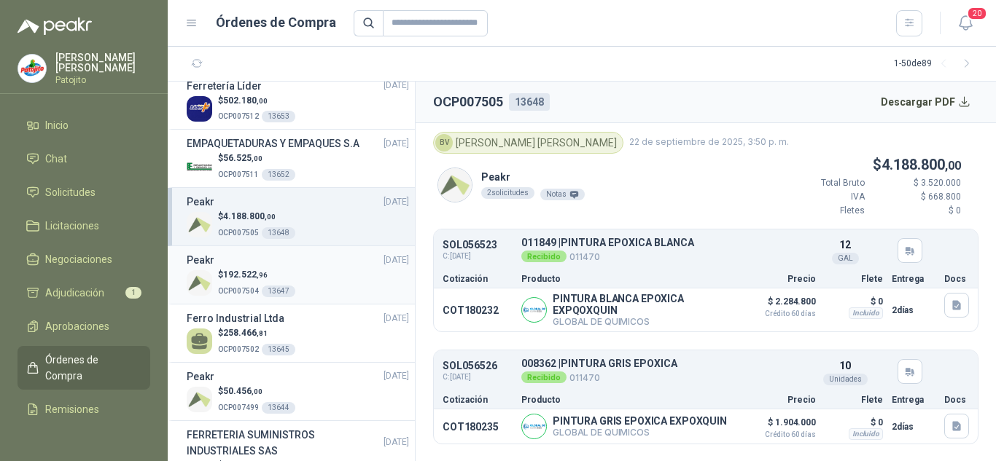
scroll to position [2444, 0]
click at [308, 152] on h3 "EMPAQUETADURAS Y EMPAQUES S.A" at bounding box center [273, 144] width 173 height 16
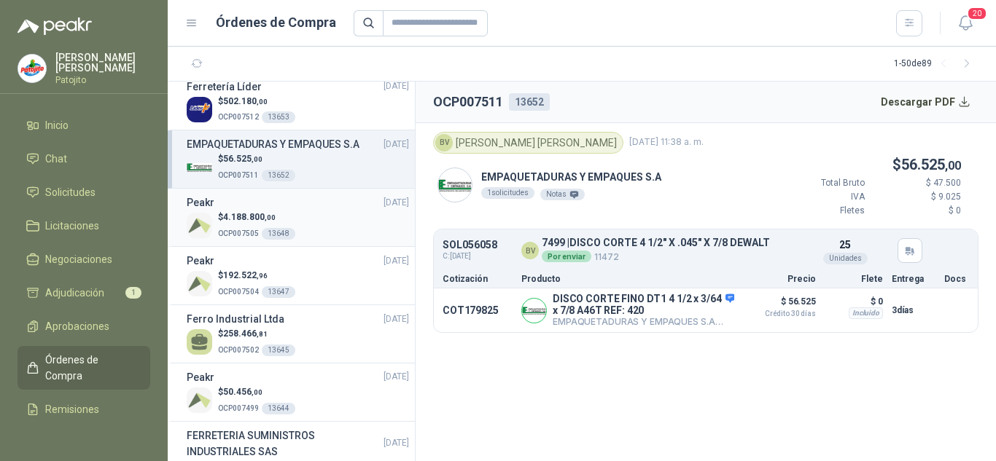
scroll to position [2371, 0]
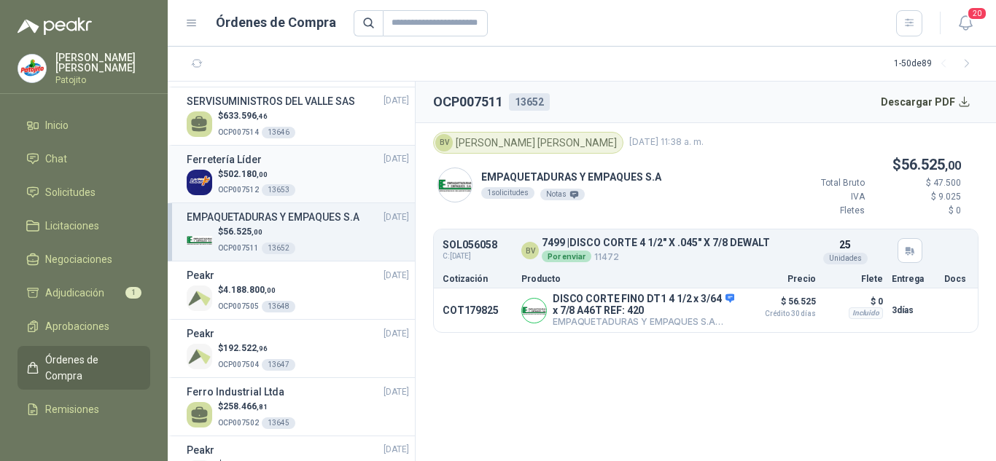
click at [289, 168] on div "Ferretería Líder [DATE]" at bounding box center [298, 160] width 222 height 16
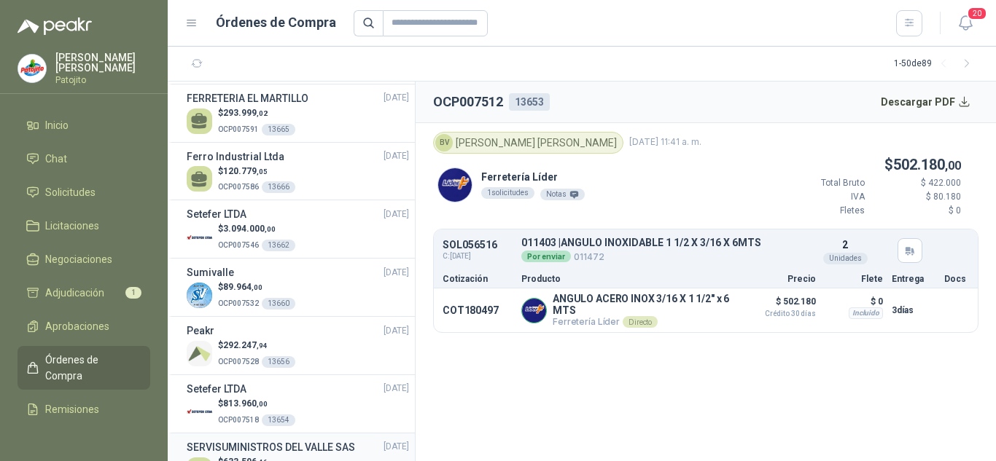
scroll to position [2006, 0]
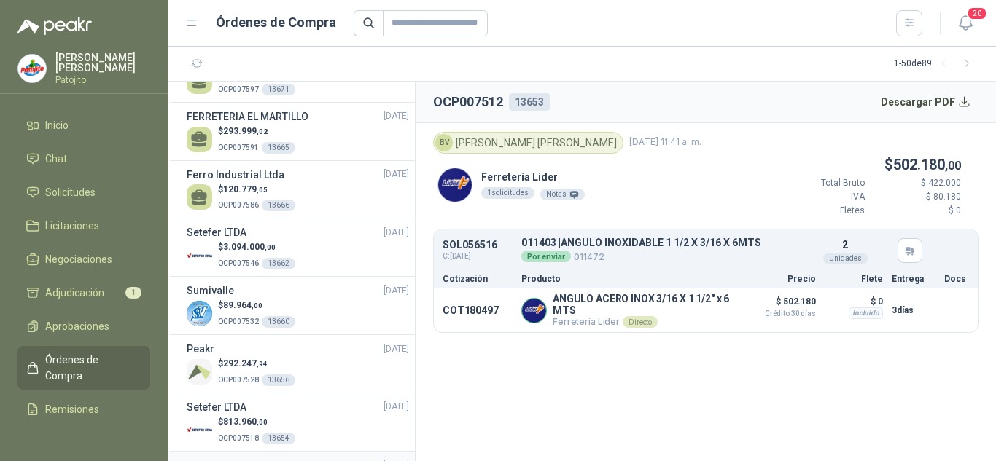
click at [315, 206] on div "$ 120.779 ,05 OCP007586 13666" at bounding box center [298, 198] width 222 height 30
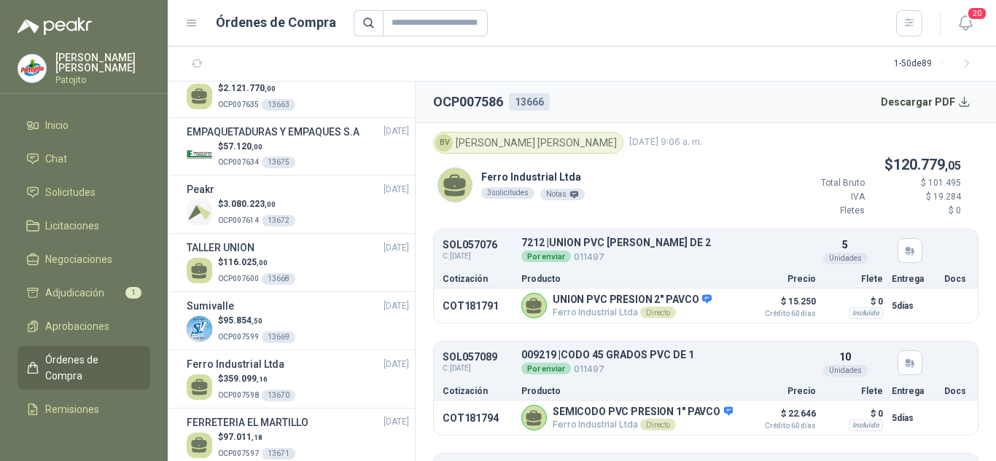
scroll to position [1569, 0]
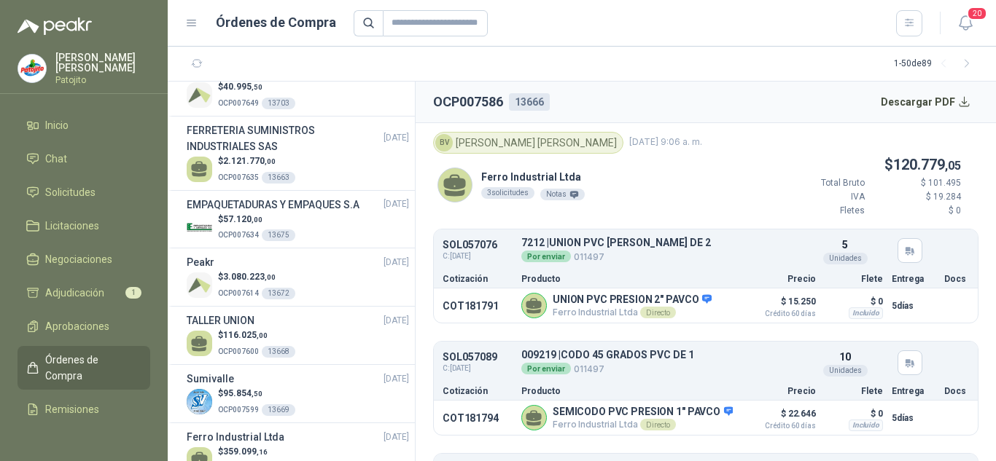
click at [311, 213] on h3 "EMPAQUETADURAS Y EMPAQUES S.A" at bounding box center [273, 205] width 173 height 16
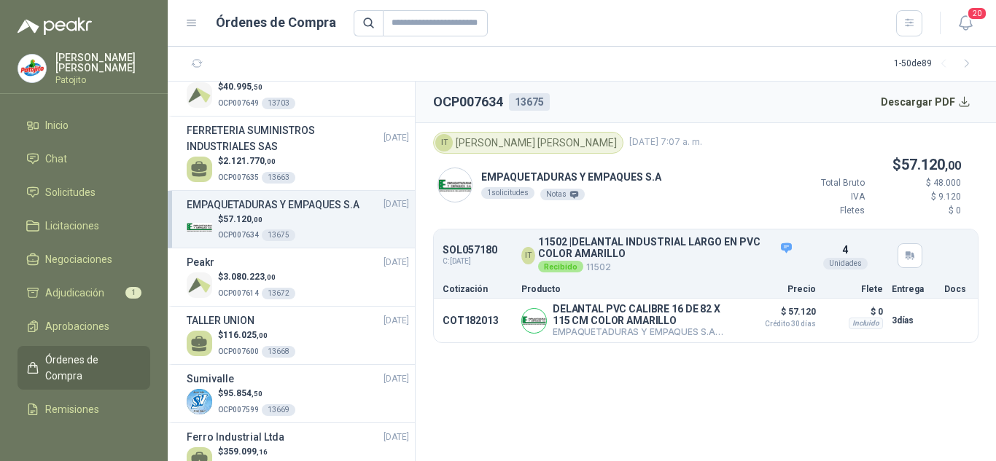
scroll to position [1496, 0]
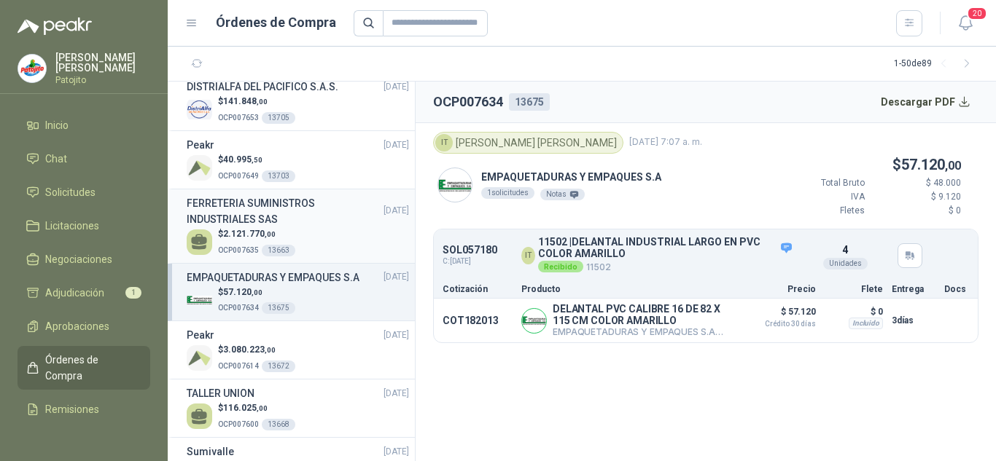
click at [291, 221] on h3 "FERRETERIA SUMINISTROS INDUSTRIALES SAS" at bounding box center [285, 211] width 197 height 32
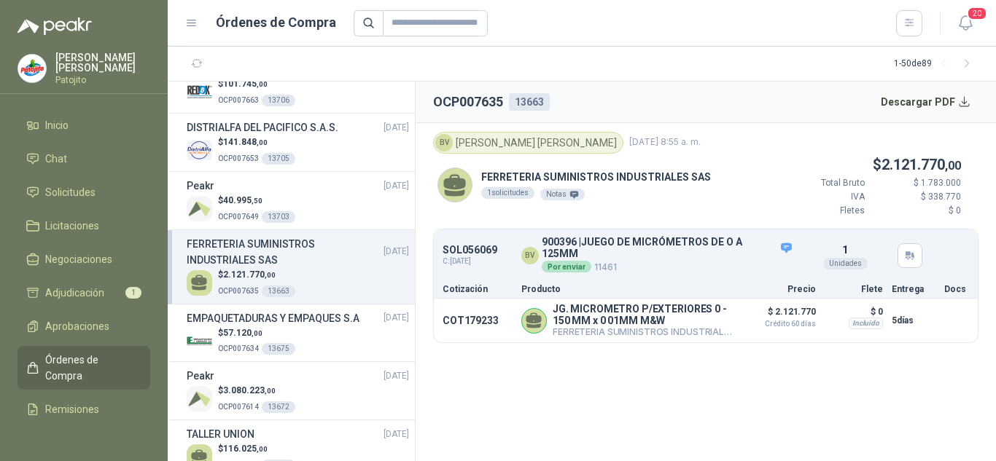
scroll to position [1423, 0]
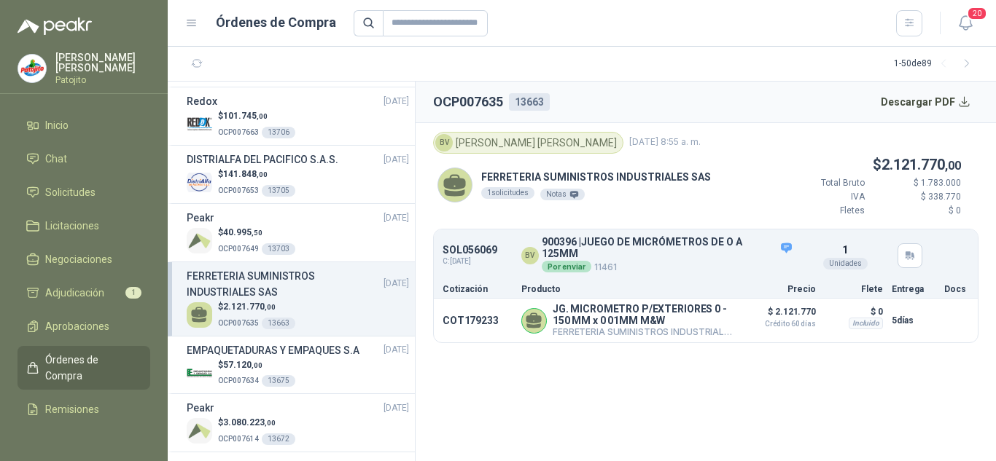
click at [943, 85] on header "OCP007635 13663 Descargar PDF" at bounding box center [706, 103] width 580 height 42
click at [932, 92] on button "Descargar PDF" at bounding box center [926, 101] width 106 height 29
click at [257, 165] on h3 "DISTRIALFA DEL PACIFICO S.A.S." at bounding box center [263, 160] width 152 height 16
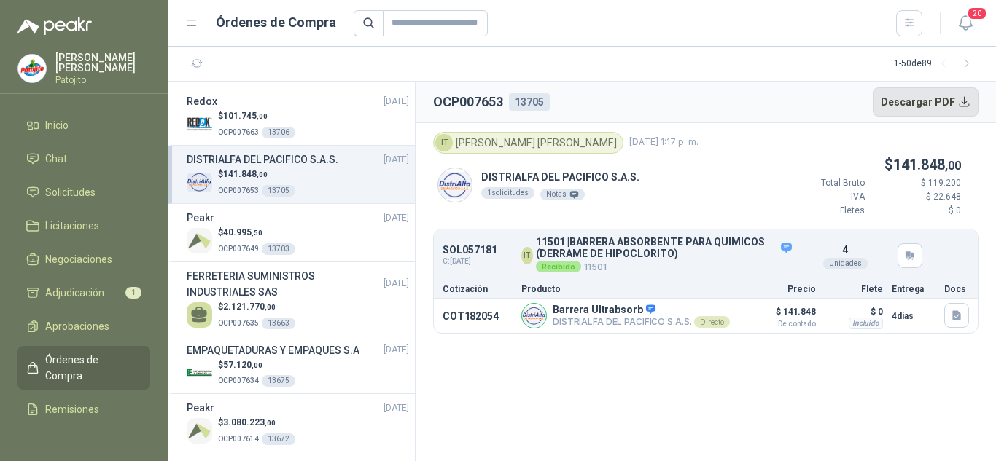
click at [938, 101] on button "Descargar PDF" at bounding box center [926, 101] width 106 height 29
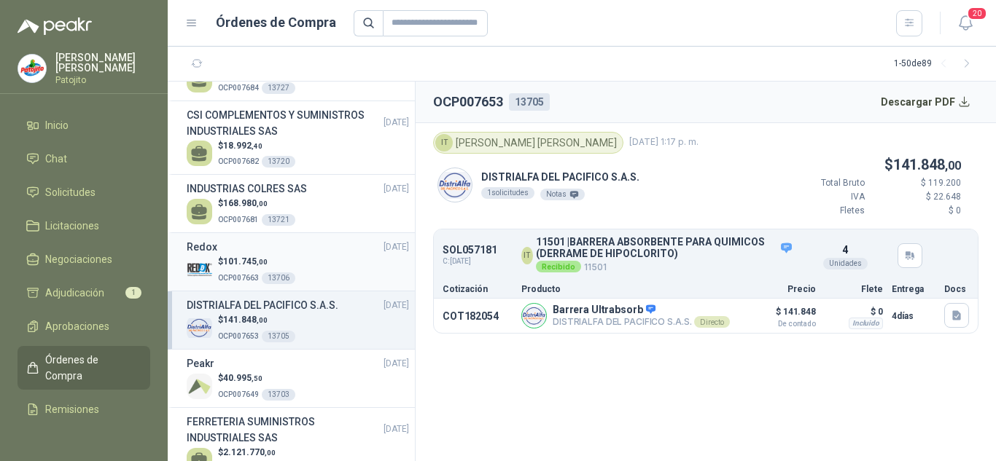
click at [303, 252] on div "Redox [DATE]" at bounding box center [298, 247] width 222 height 16
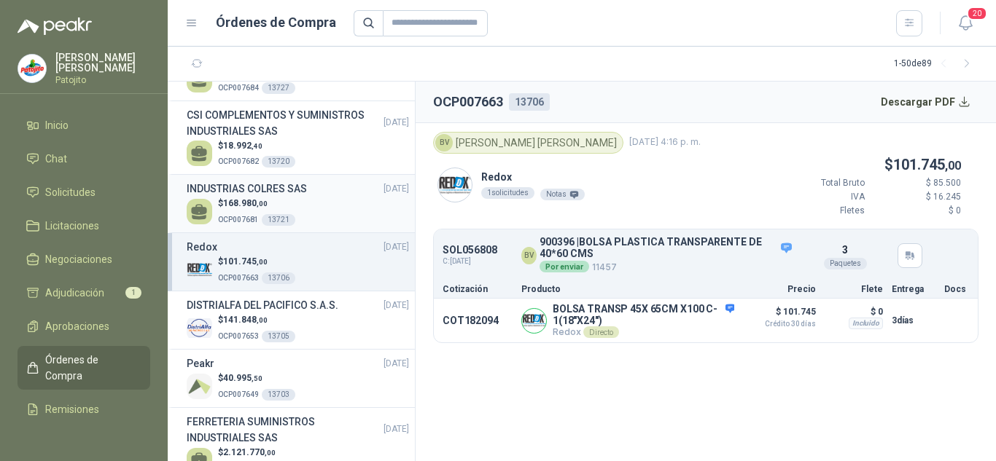
click at [292, 194] on h3 "INDUSTRIAS COLRES SAS" at bounding box center [247, 189] width 120 height 16
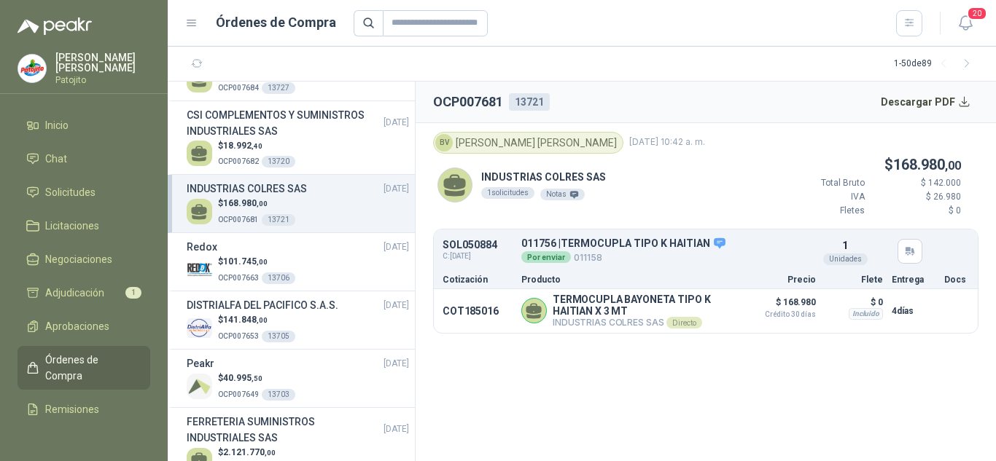
scroll to position [1204, 0]
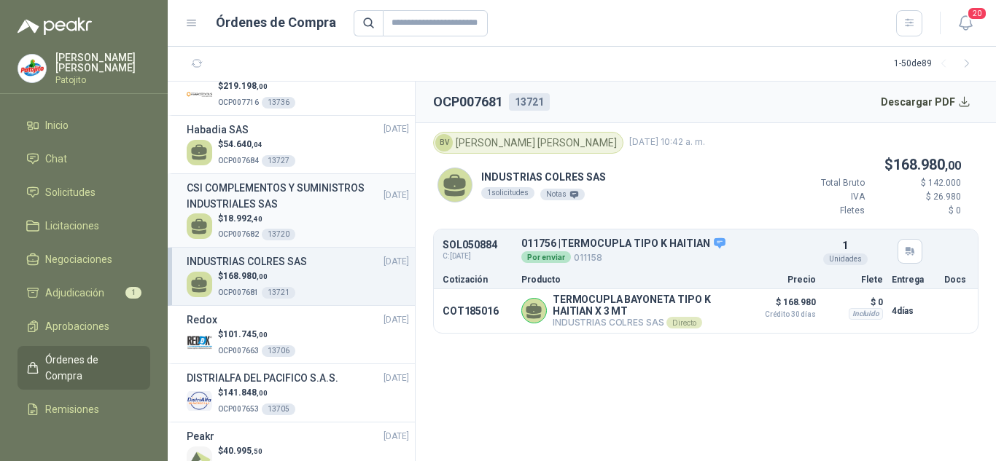
click at [281, 197] on h3 "CSI COMPLEMENTOS Y SUMINISTROS INDUSTRIALES SAS" at bounding box center [285, 196] width 197 height 32
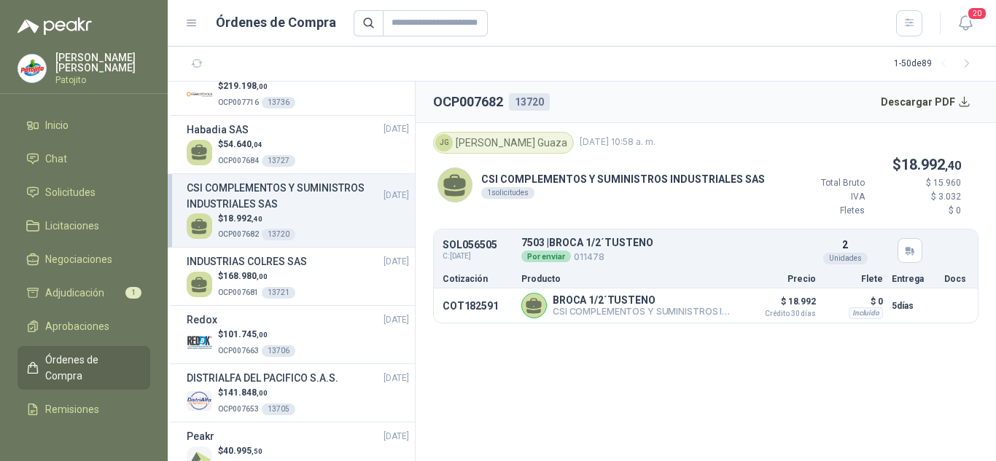
scroll to position [1131, 0]
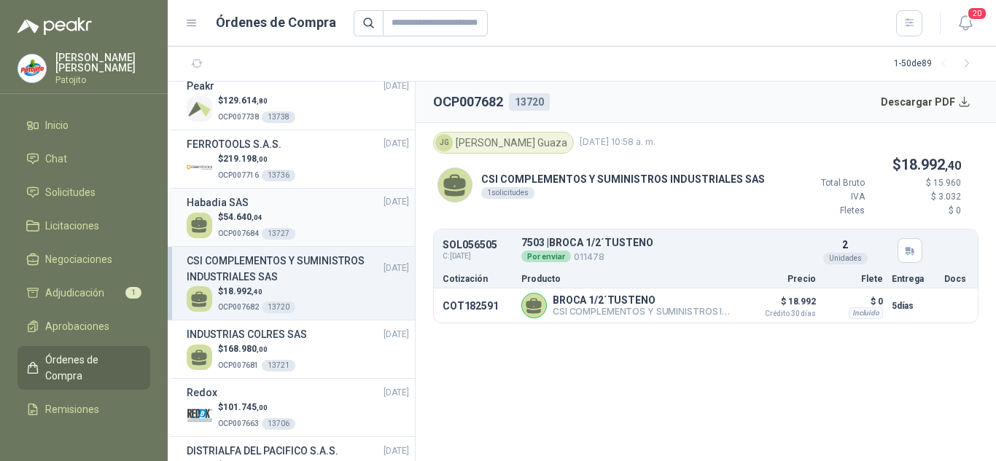
click at [302, 209] on div "Habadia SAS [DATE]" at bounding box center [298, 203] width 222 height 16
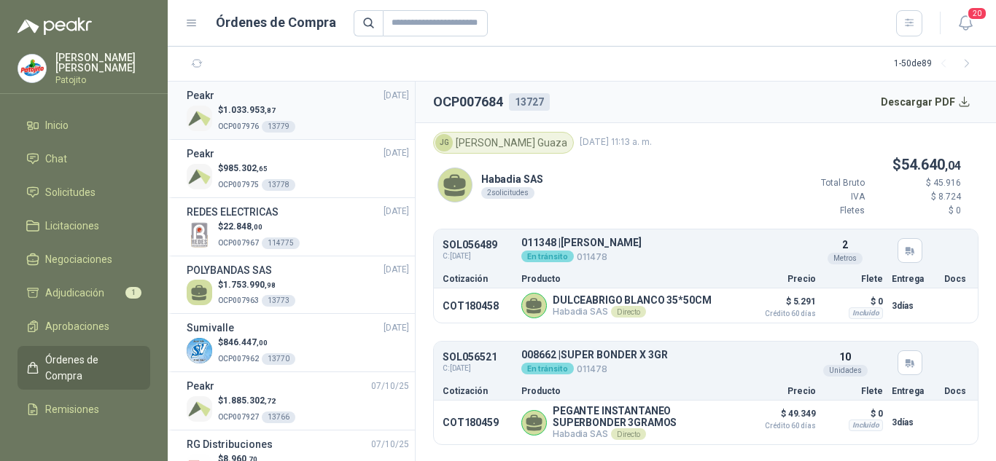
click at [306, 115] on div "$ 1.033.953 ,87 OCP007976 13779" at bounding box center [298, 119] width 222 height 30
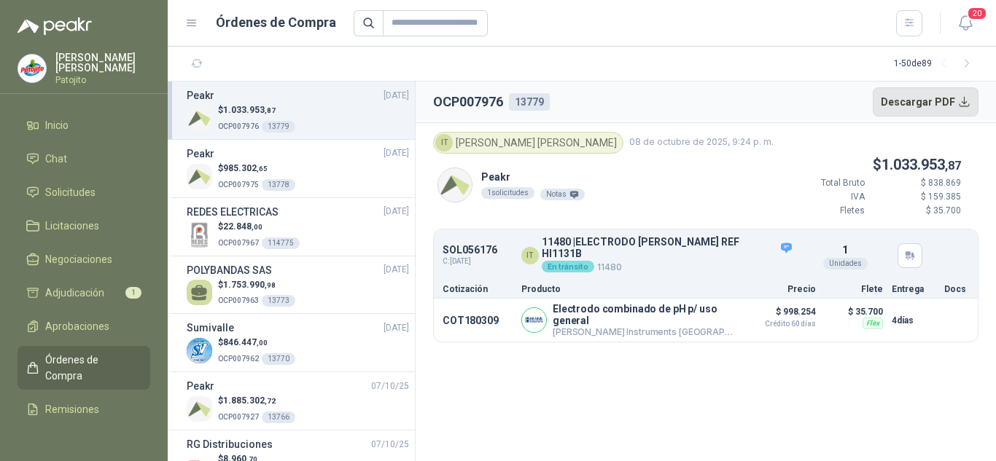
click at [908, 99] on button "Descargar PDF" at bounding box center [926, 101] width 106 height 29
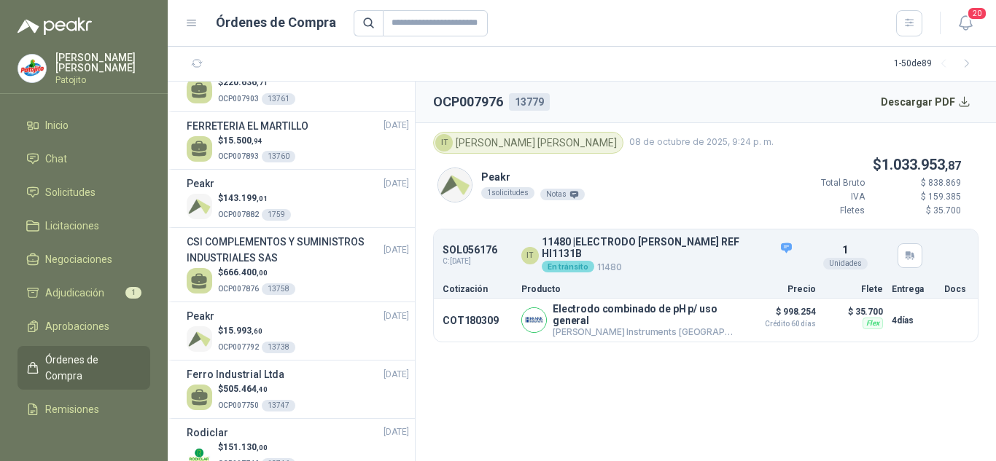
scroll to position [510, 0]
